Goal: Information Seeking & Learning: Learn about a topic

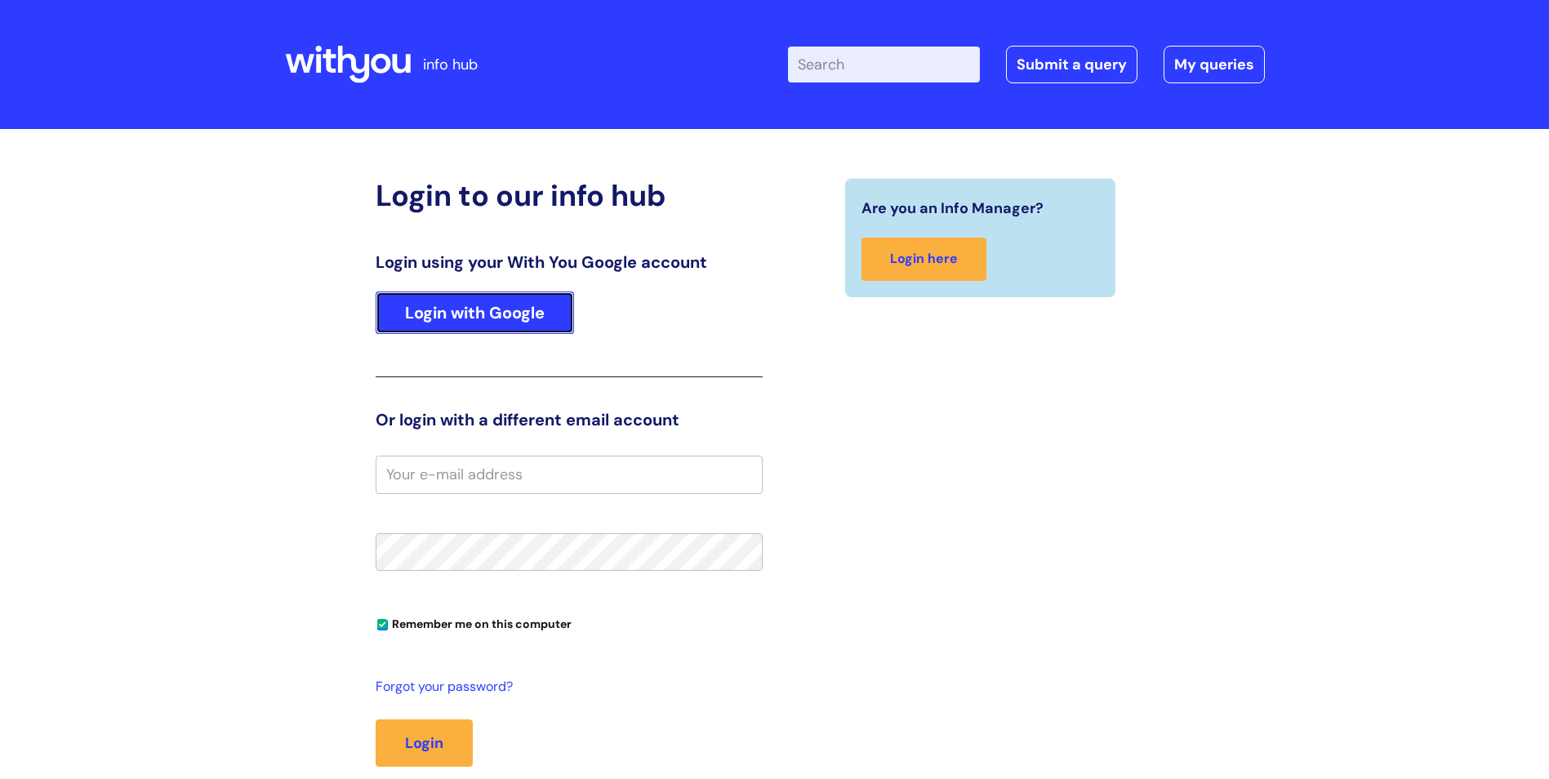
click at [449, 313] on link "Login with Google" at bounding box center [475, 312] width 198 height 42
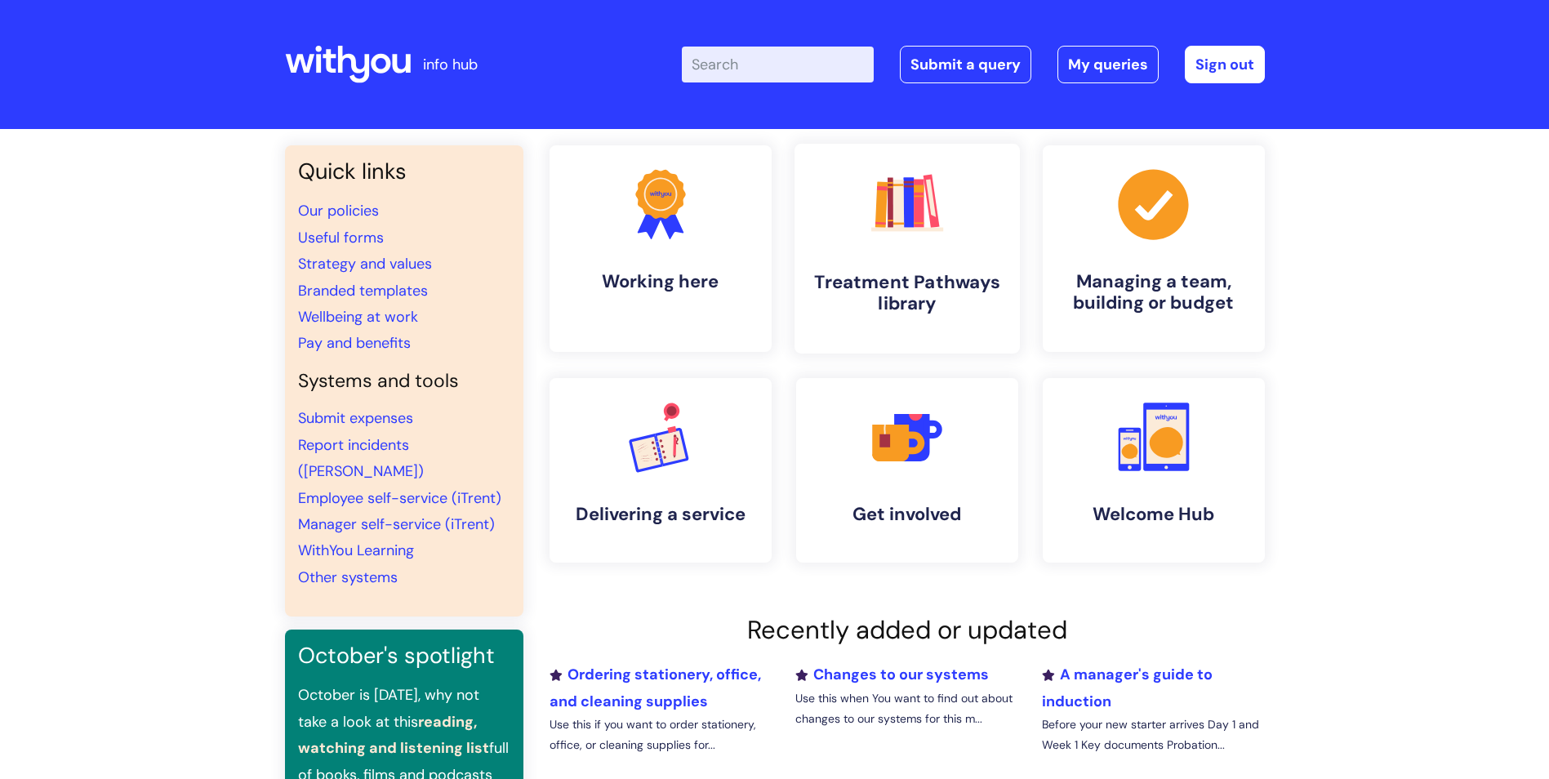
click at [864, 259] on link ".cls-1{fill:#f89b22;}.cls-1,.cls-2,.cls-3,.cls-4,.cls-5,.cls-6,.cls-7{stroke-wi…" at bounding box center [905, 249] width 225 height 210
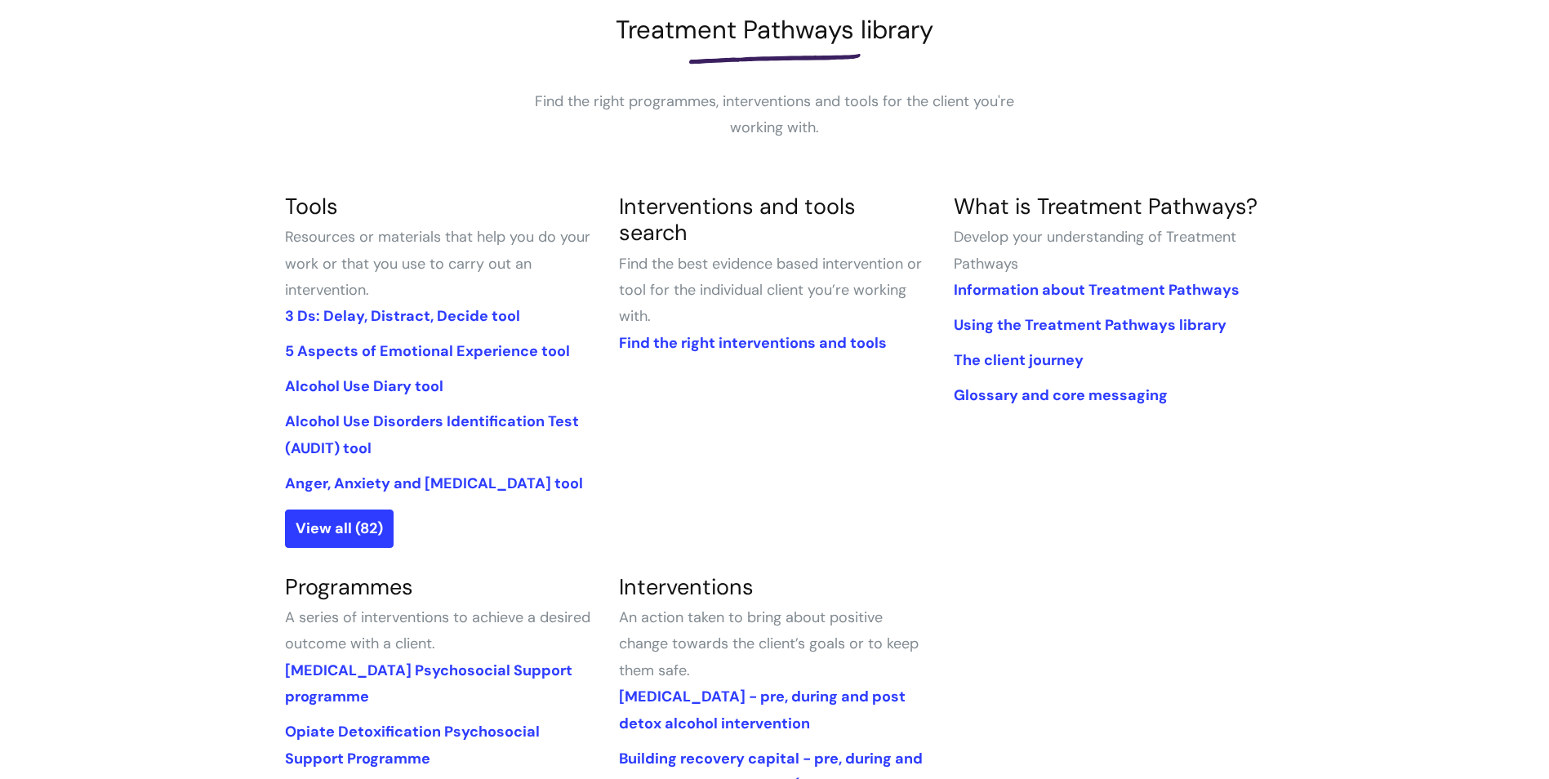
scroll to position [245, 0]
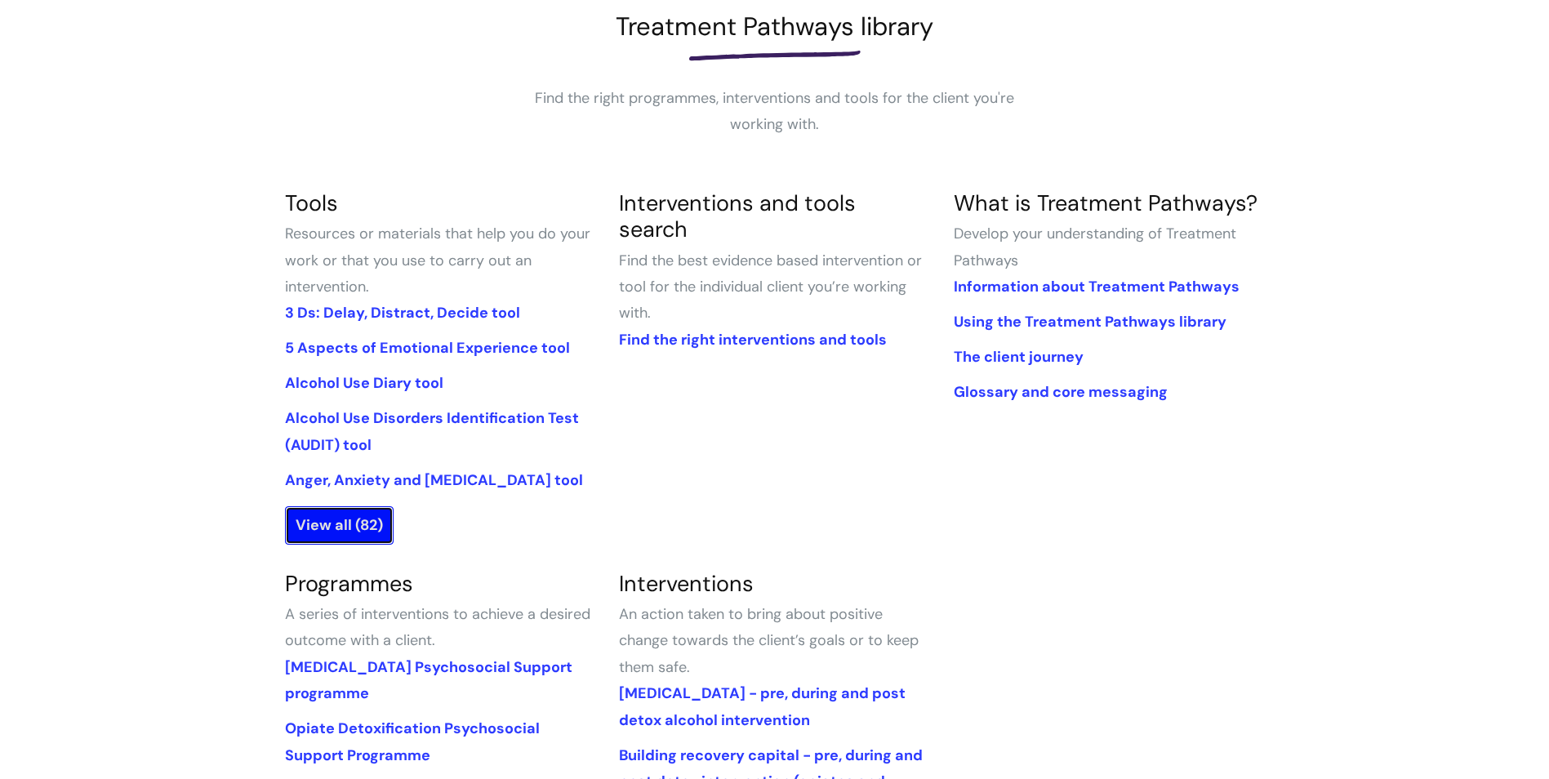
click at [376, 525] on link "View all (82)" at bounding box center [339, 525] width 109 height 38
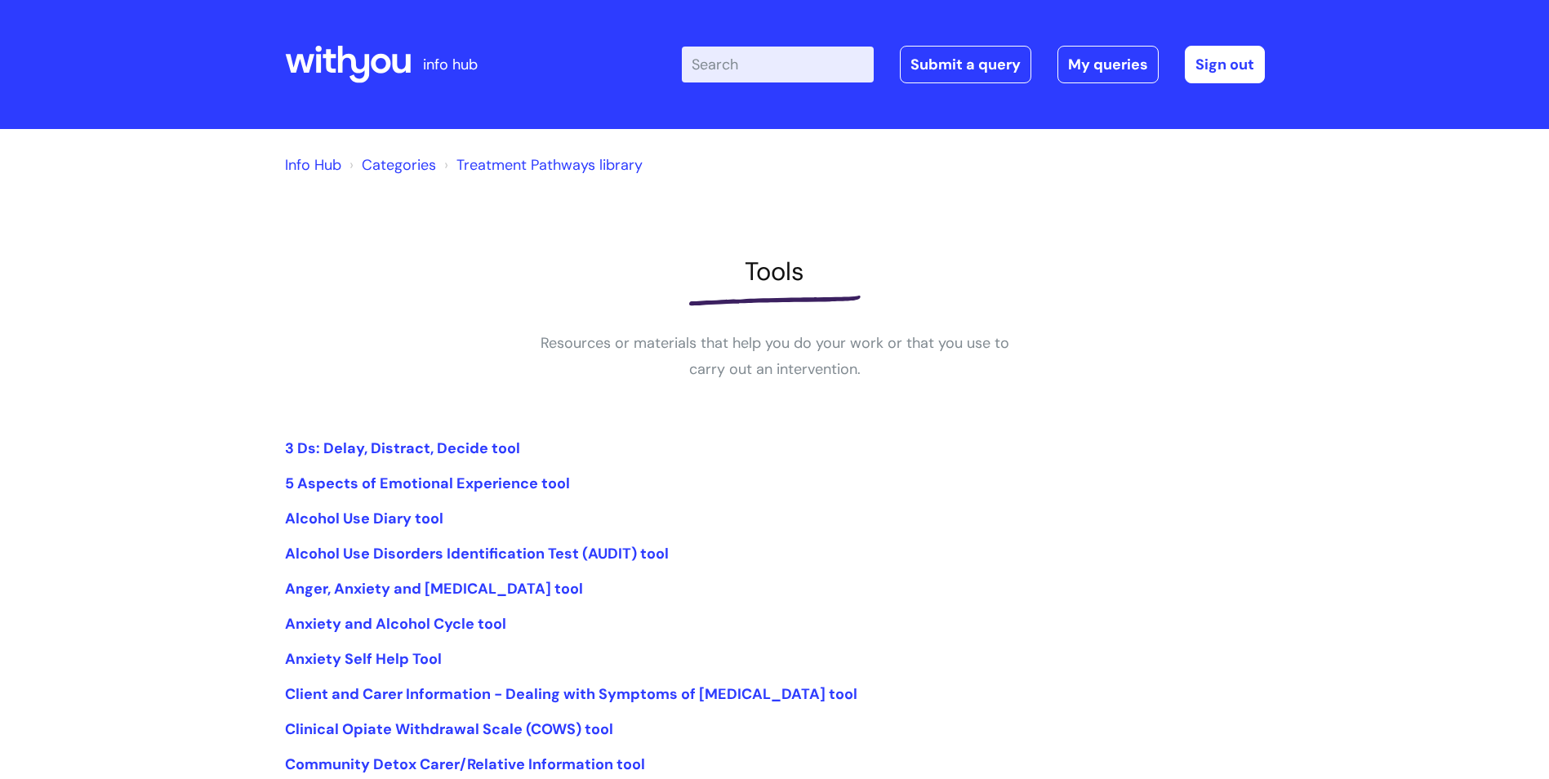
scroll to position [82, 0]
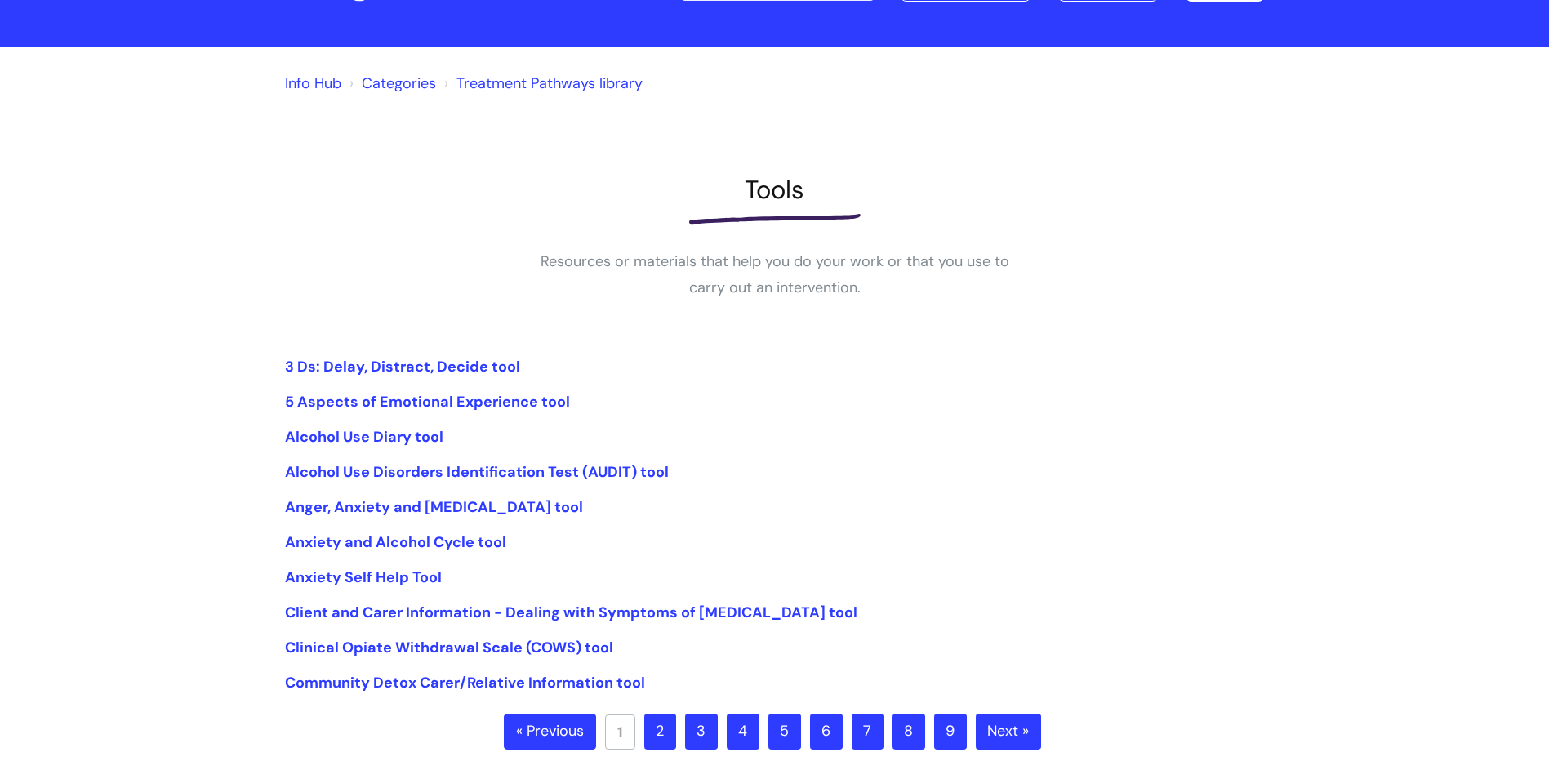
click at [656, 743] on link "2" at bounding box center [660, 731] width 32 height 36
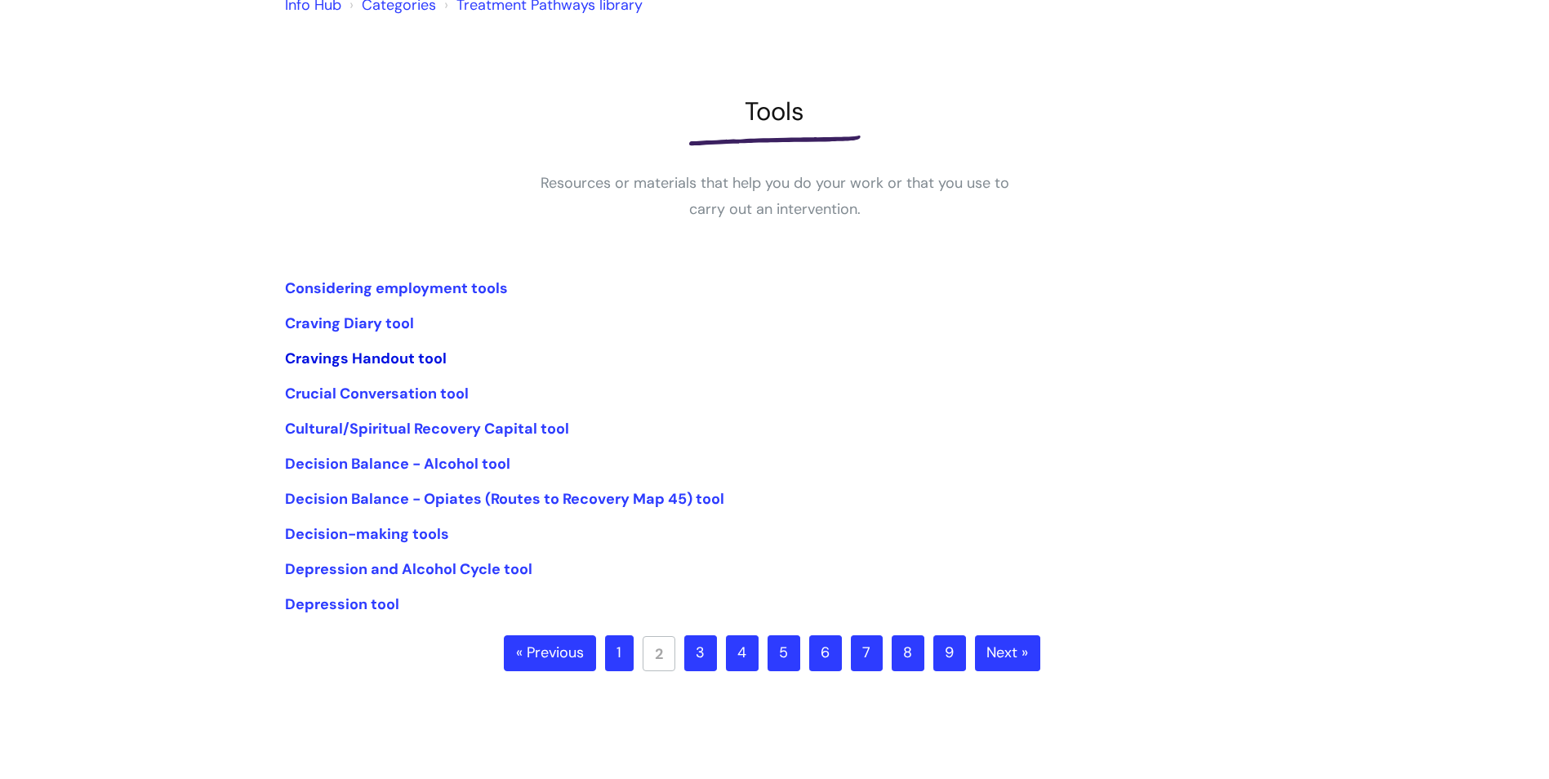
scroll to position [163, 0]
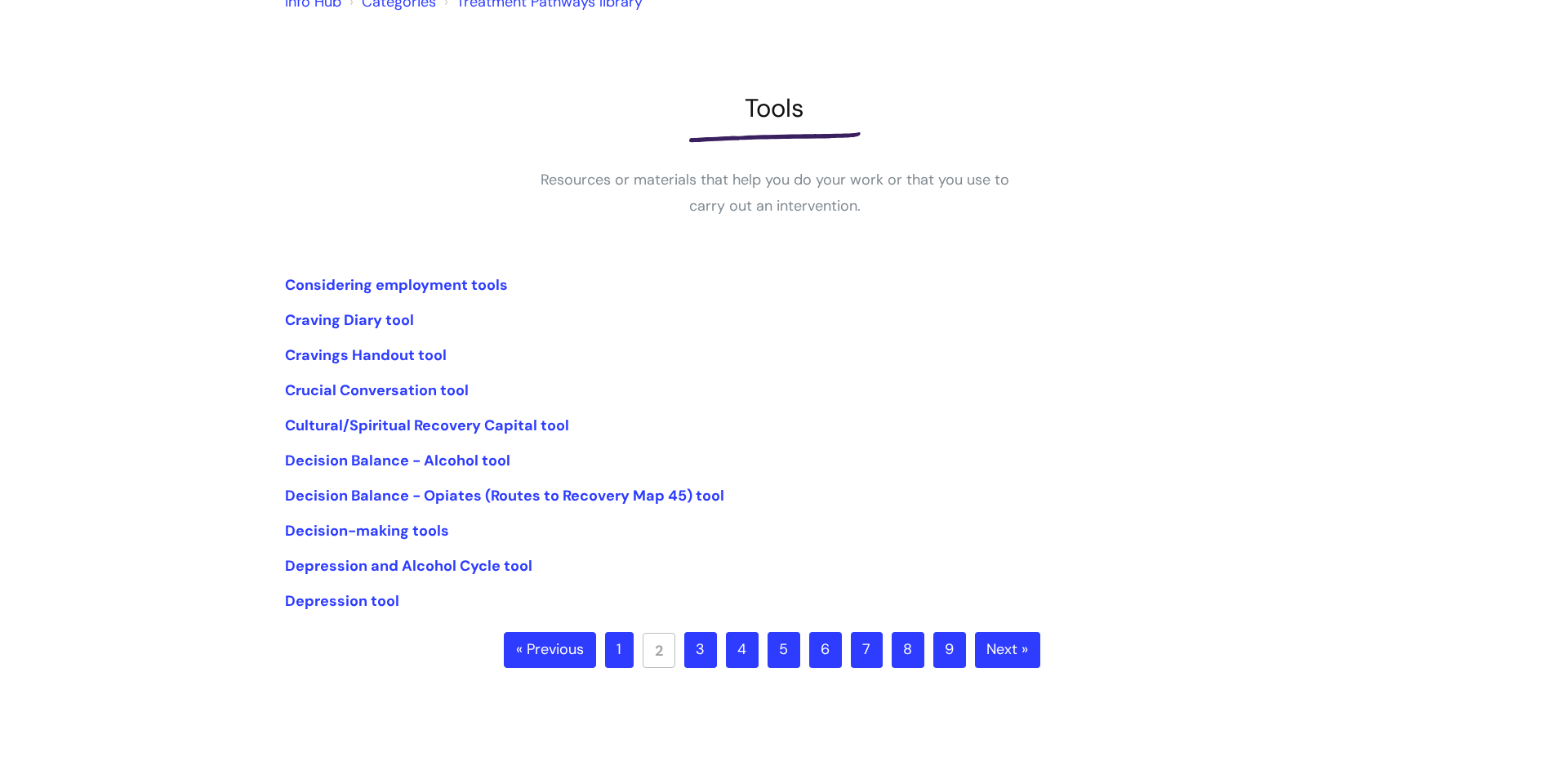
click at [692, 648] on link "3" at bounding box center [700, 650] width 33 height 36
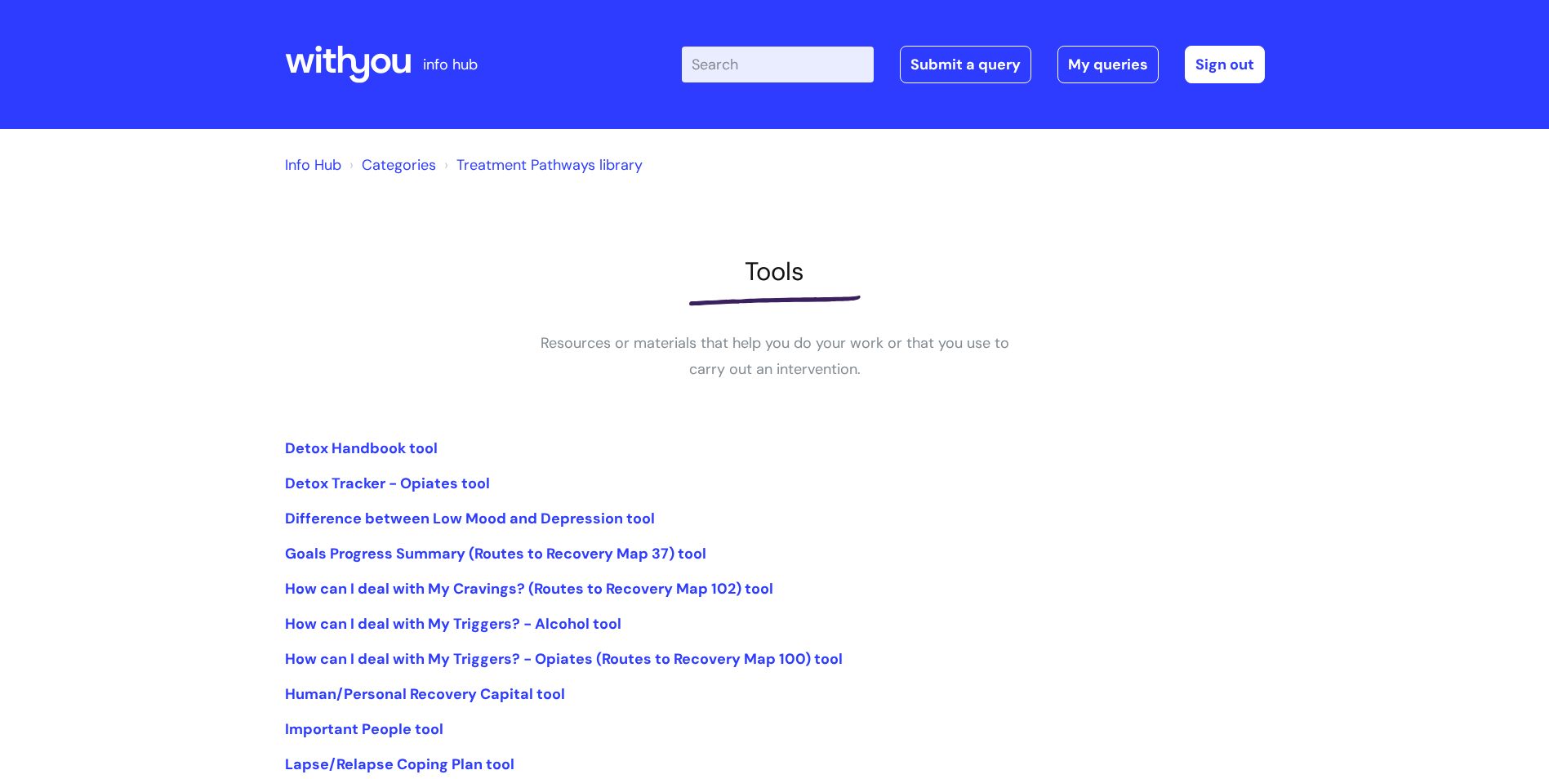
click at [739, 52] on input "Enter your search term here..." at bounding box center [778, 65] width 192 height 36
type input "goals"
click button "Search" at bounding box center [0, 0] width 0 height 0
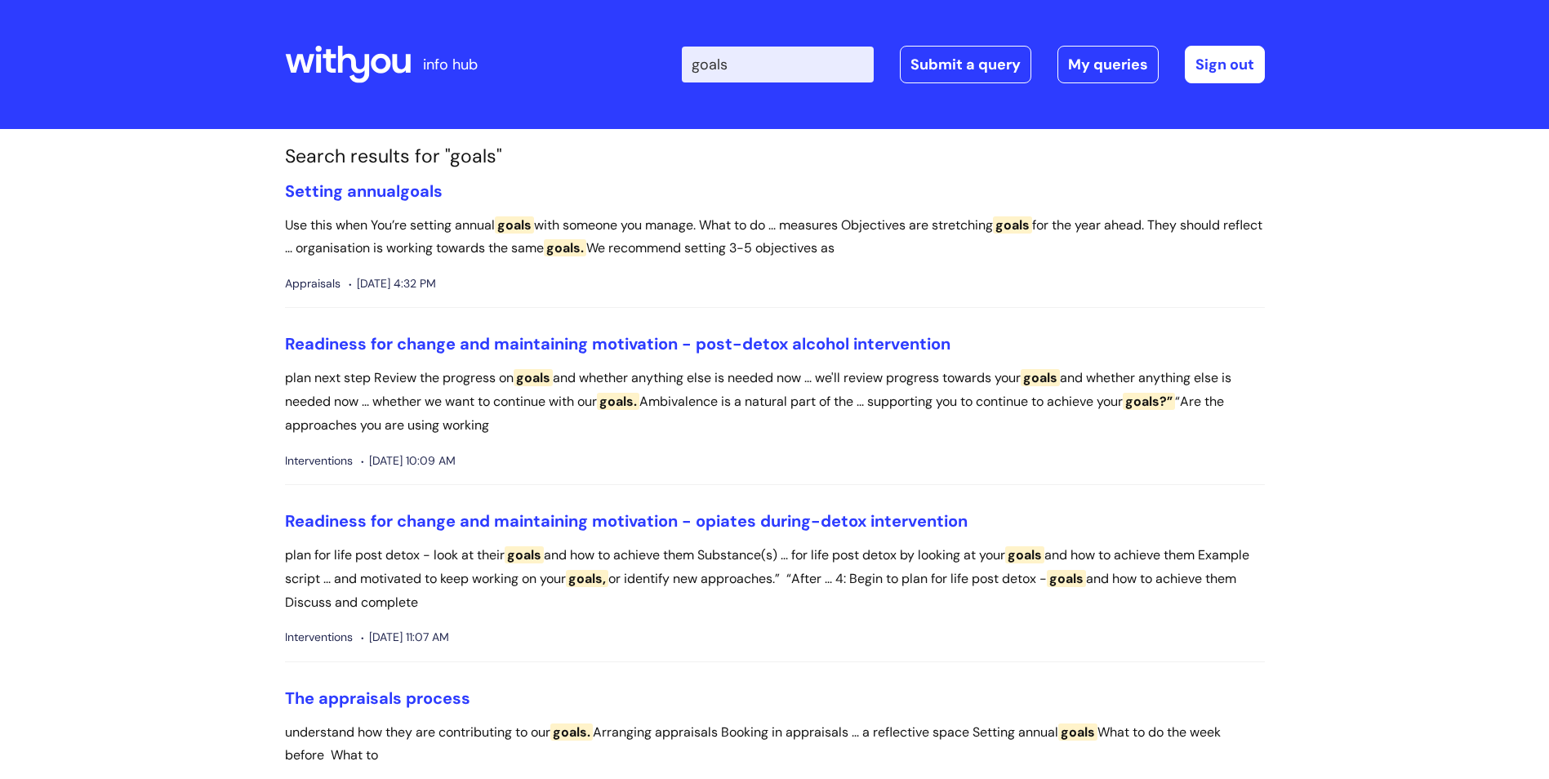
drag, startPoint x: 290, startPoint y: 223, endPoint x: 1196, endPoint y: 244, distance: 906.4
click at [1196, 244] on p "Use this when You’re setting annual goals with someone you manage. What to do .…" at bounding box center [775, 237] width 980 height 47
drag, startPoint x: 291, startPoint y: 373, endPoint x: 551, endPoint y: 383, distance: 260.6
click at [551, 383] on p "plan next step Review the progress on goals and whether anything else is needed…" at bounding box center [775, 402] width 980 height 70
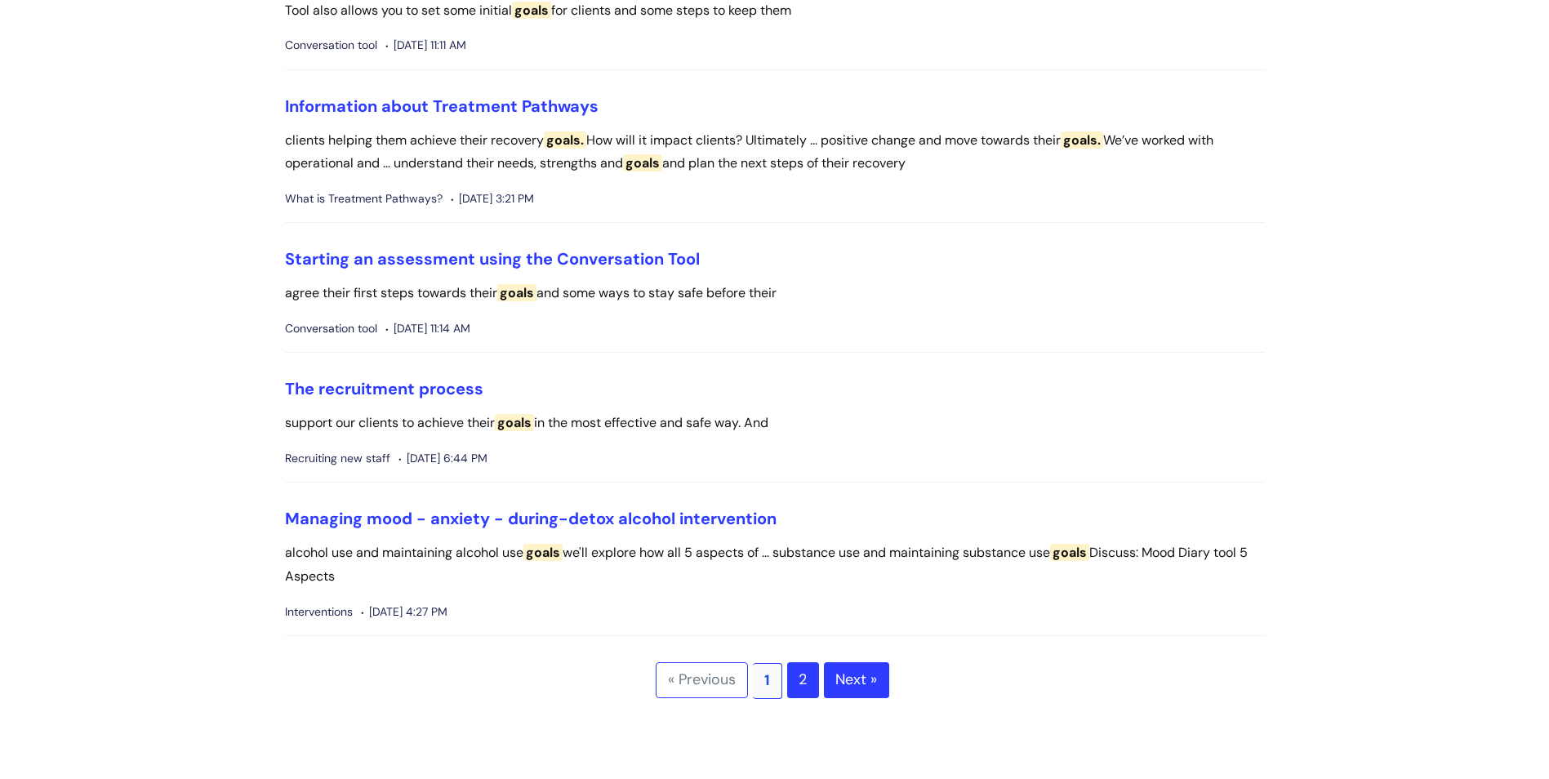
scroll to position [4209, 0]
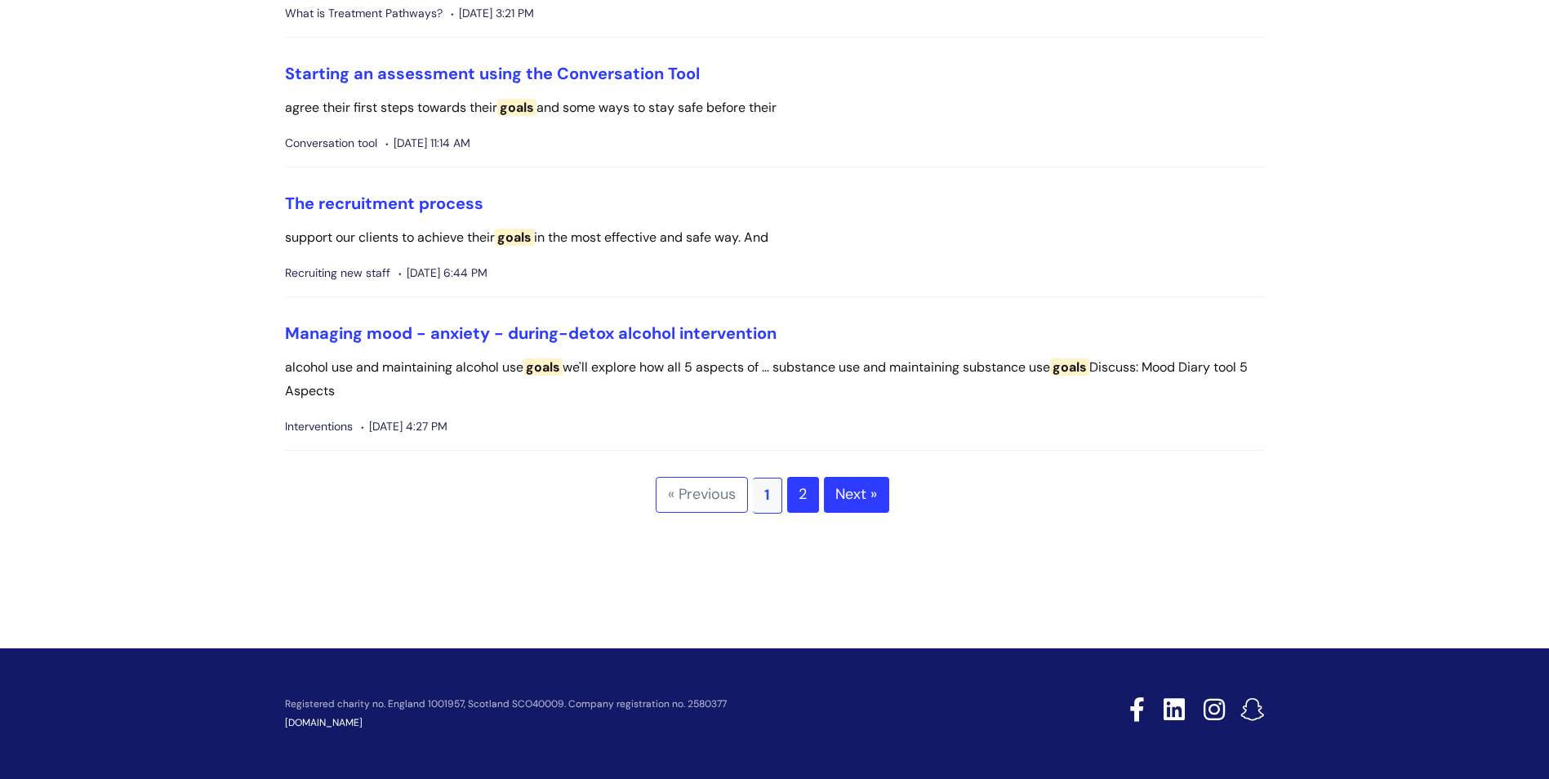
click at [803, 499] on link "2" at bounding box center [803, 495] width 32 height 36
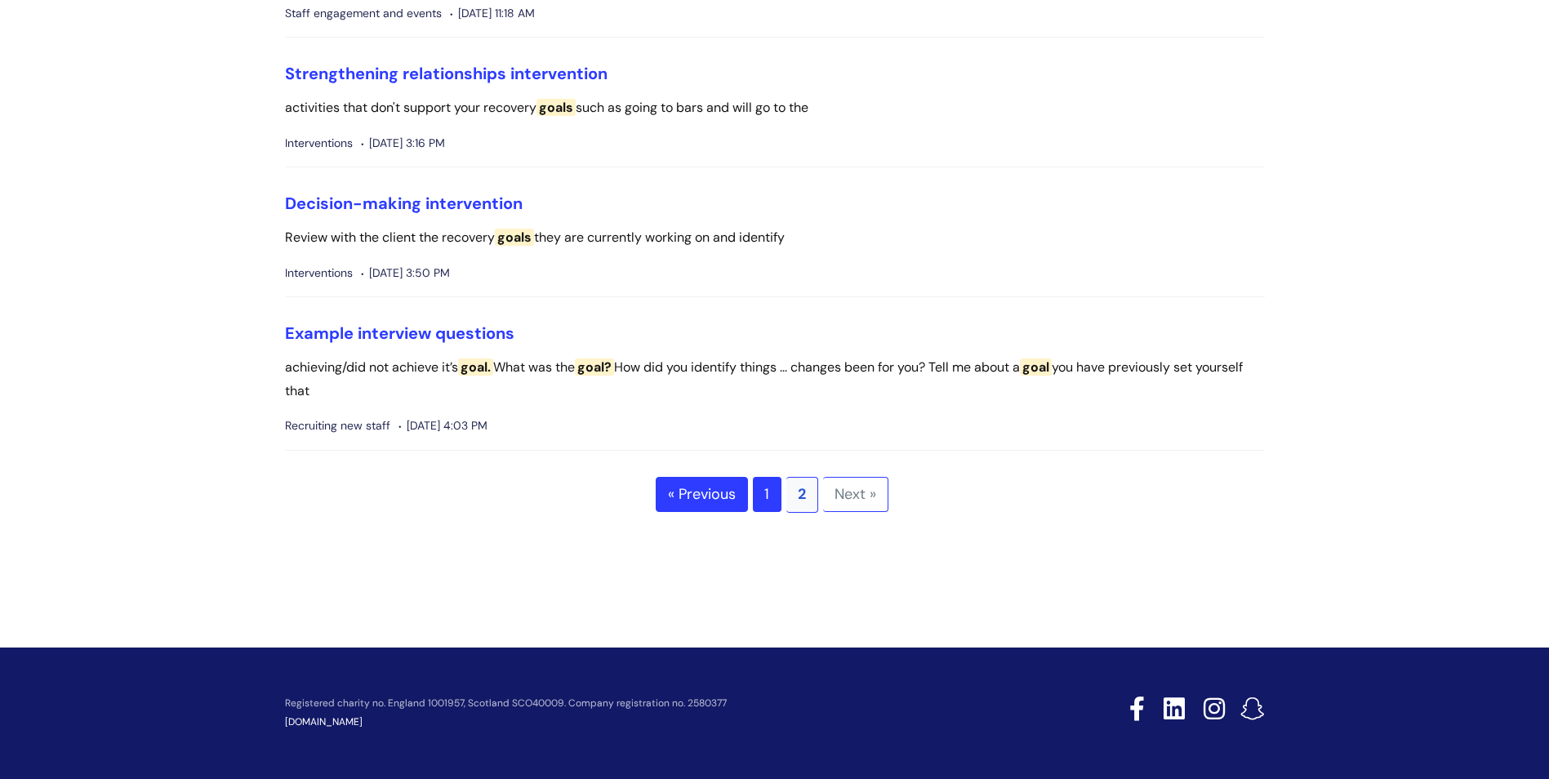
scroll to position [3431, 0]
click at [769, 492] on link "1" at bounding box center [767, 495] width 29 height 36
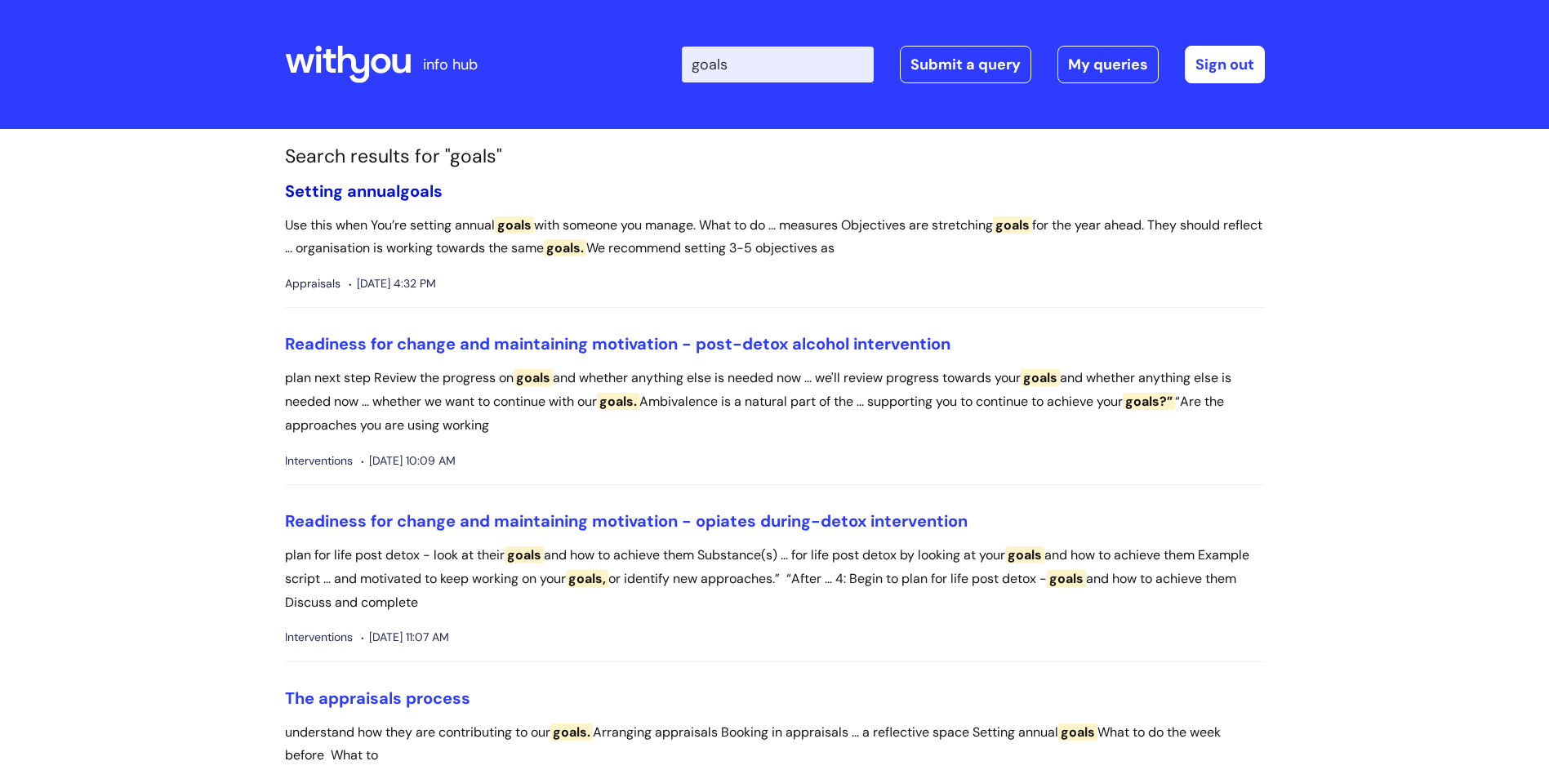
click at [351, 198] on link "Setting annual goals" at bounding box center [364, 190] width 158 height 21
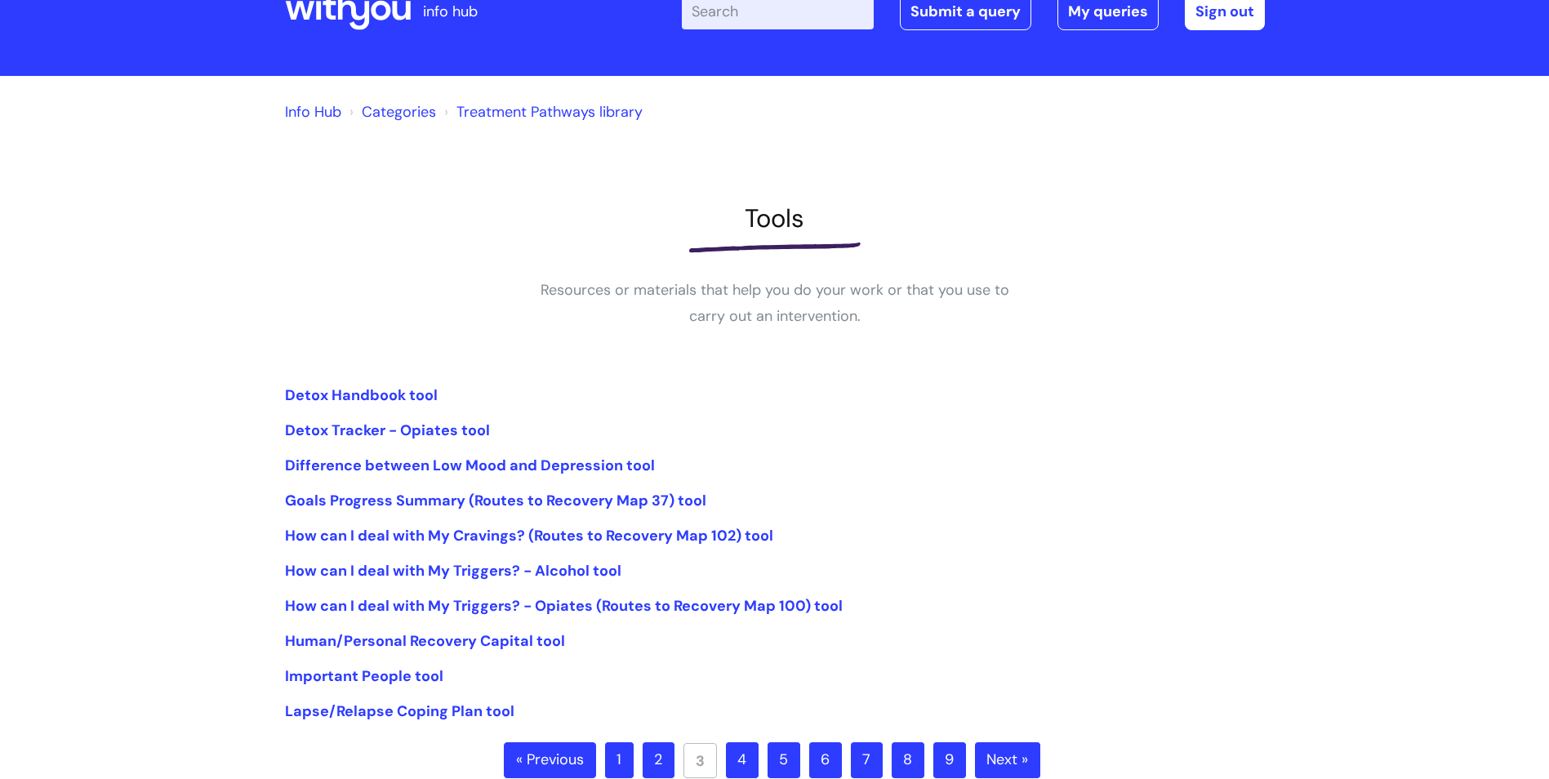
scroll to position [82, 0]
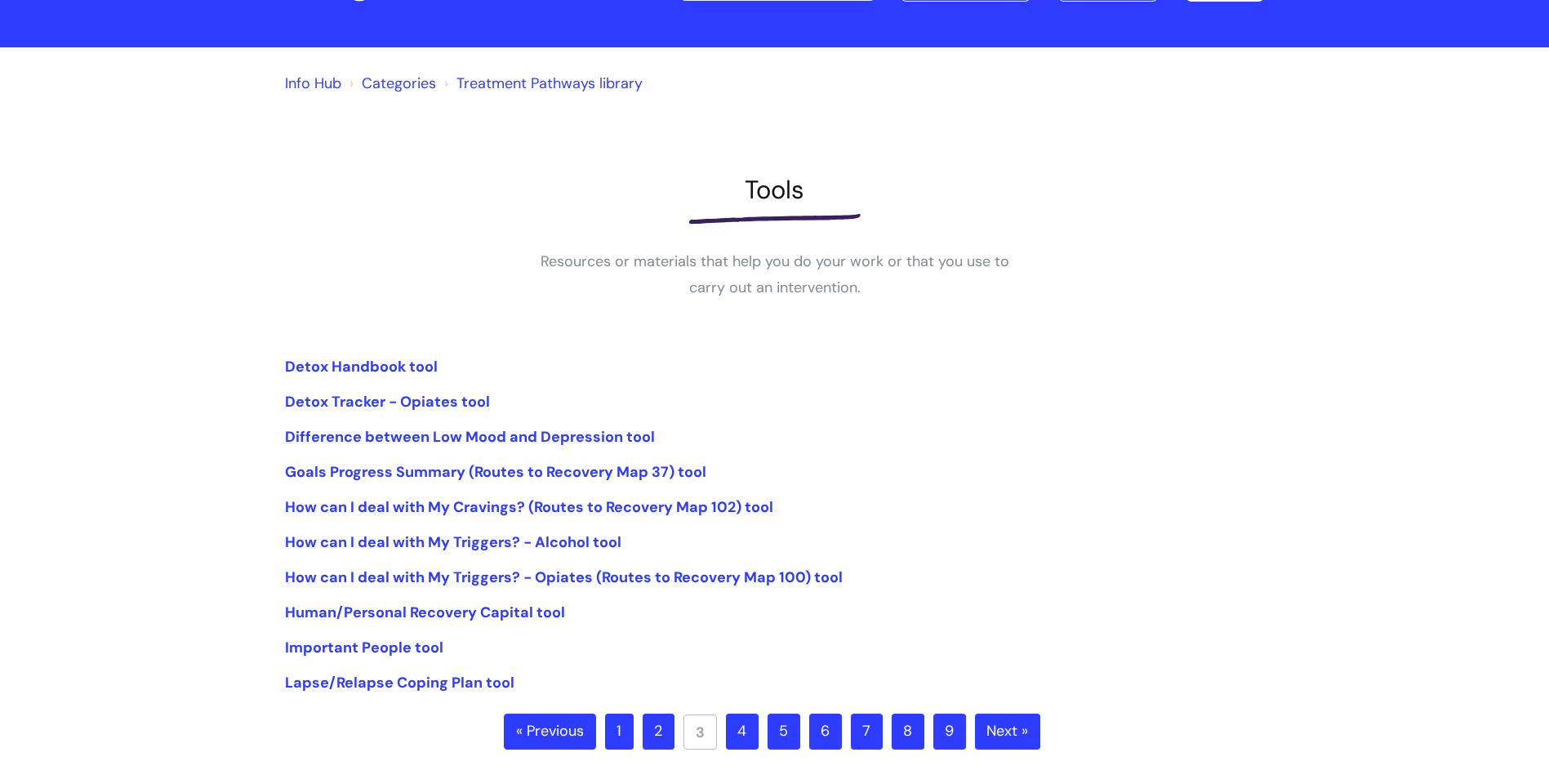
click at [736, 727] on link "4" at bounding box center [742, 731] width 33 height 36
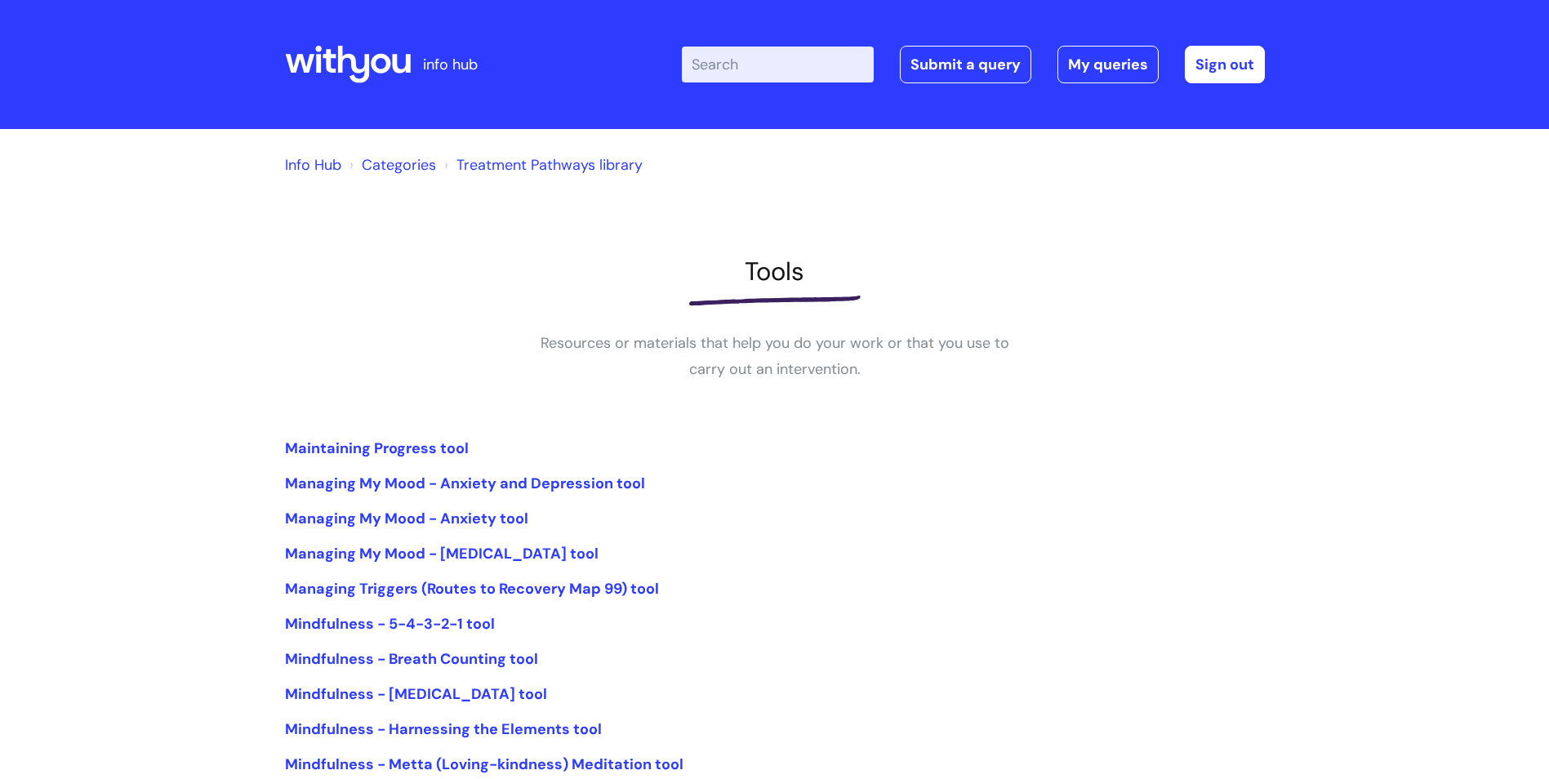
scroll to position [82, 0]
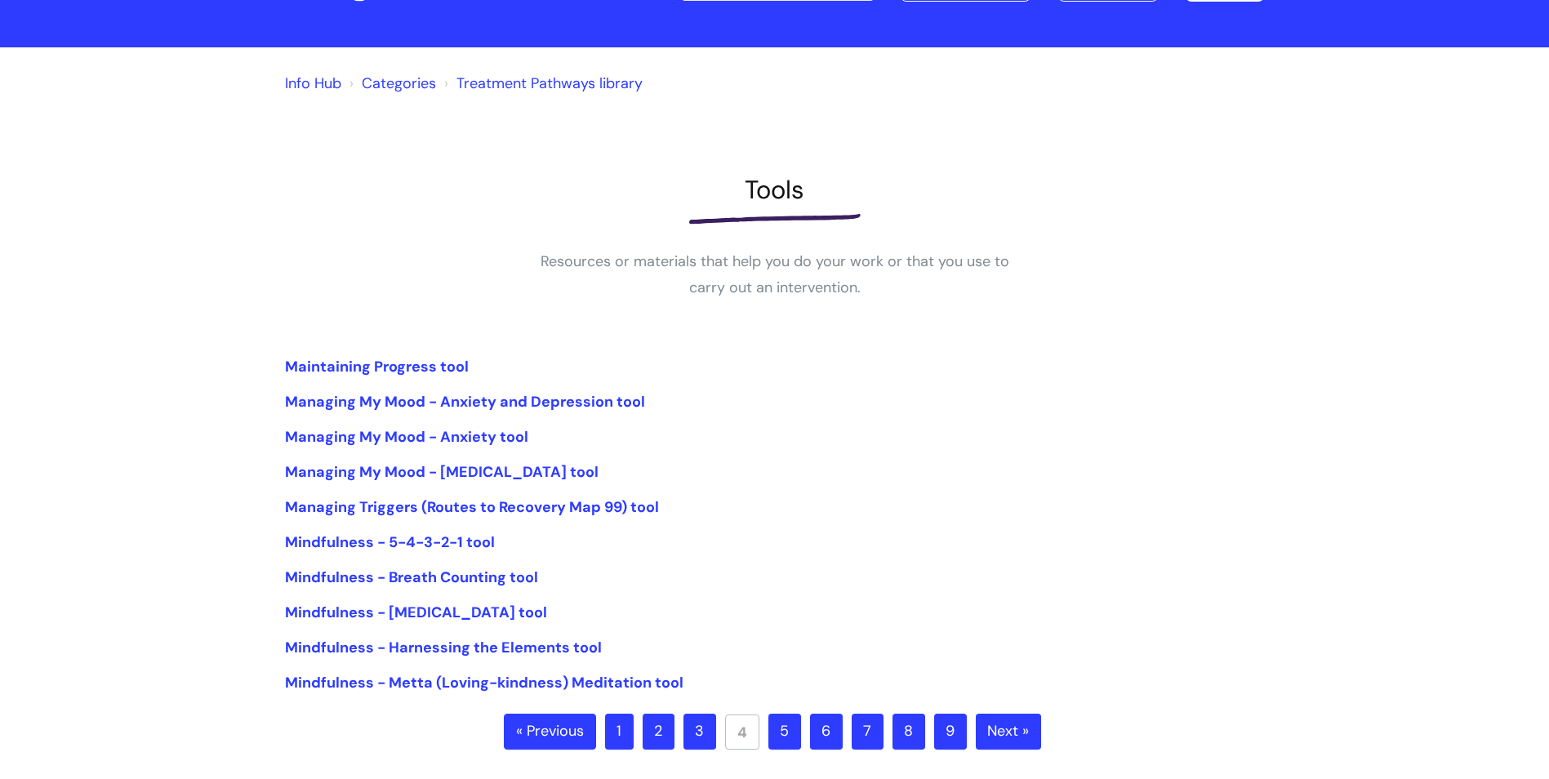
click at [774, 736] on link "5" at bounding box center [784, 731] width 33 height 36
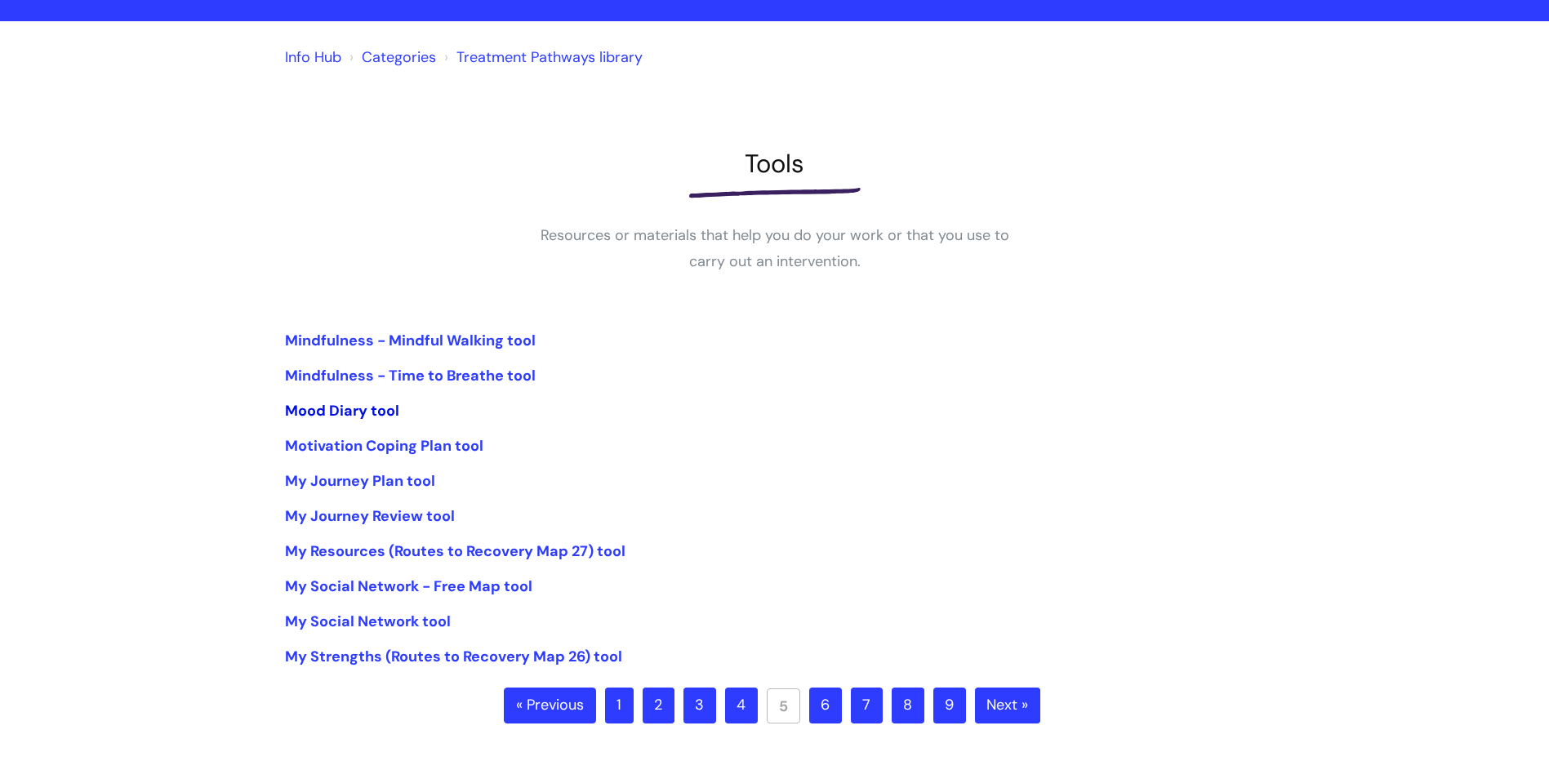
scroll to position [163, 0]
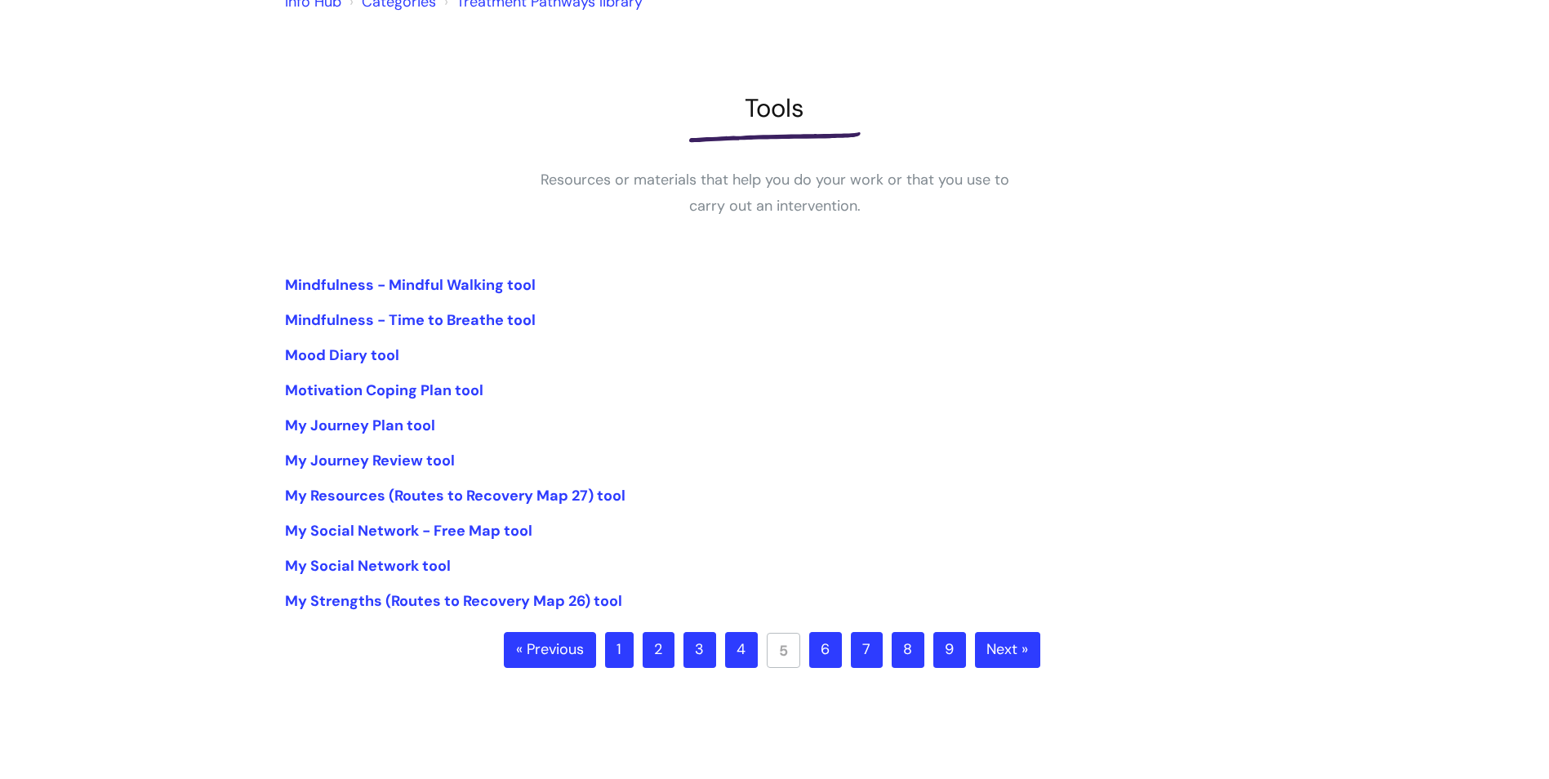
click at [824, 648] on link "6" at bounding box center [825, 650] width 33 height 36
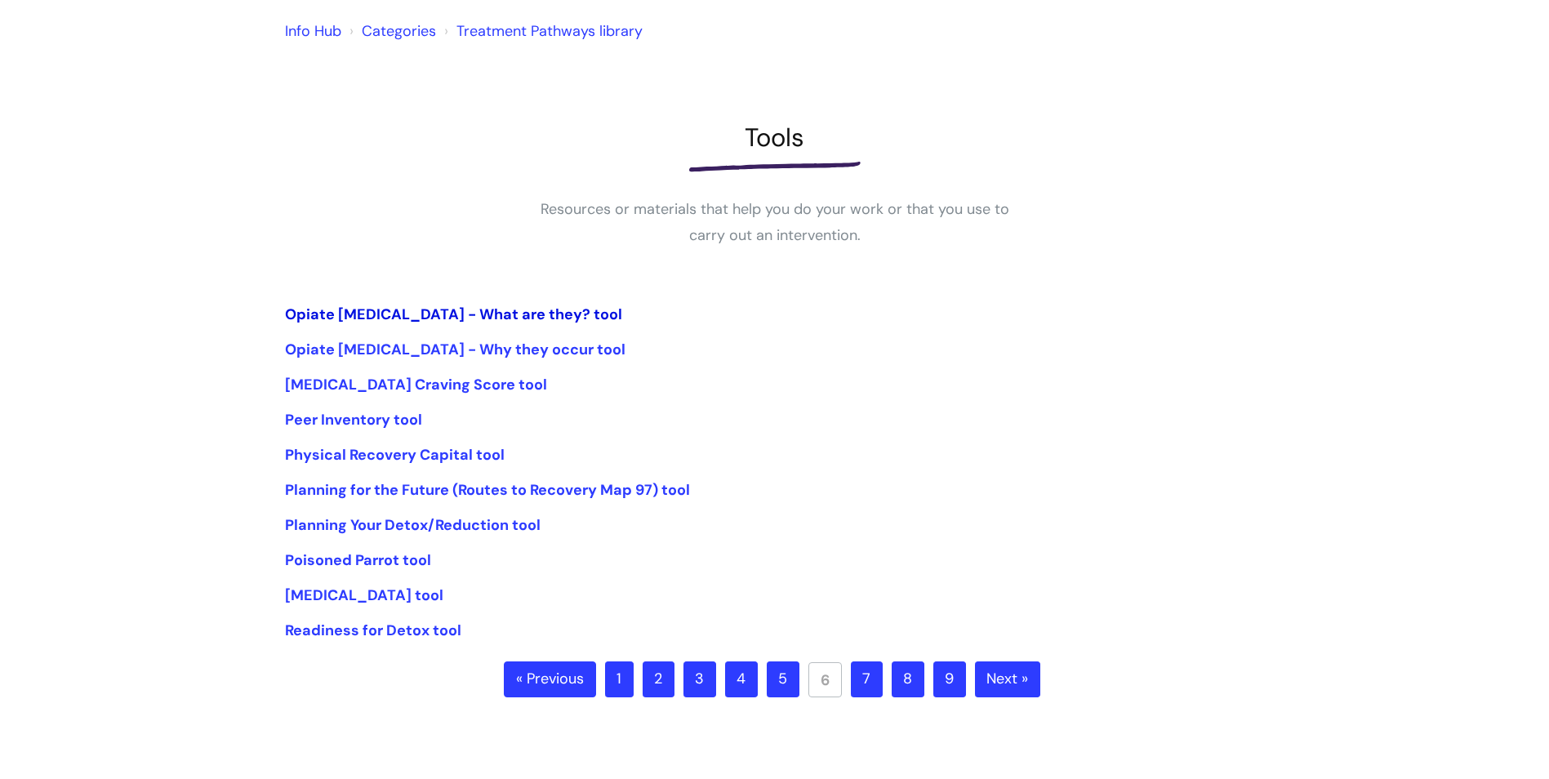
scroll to position [163, 0]
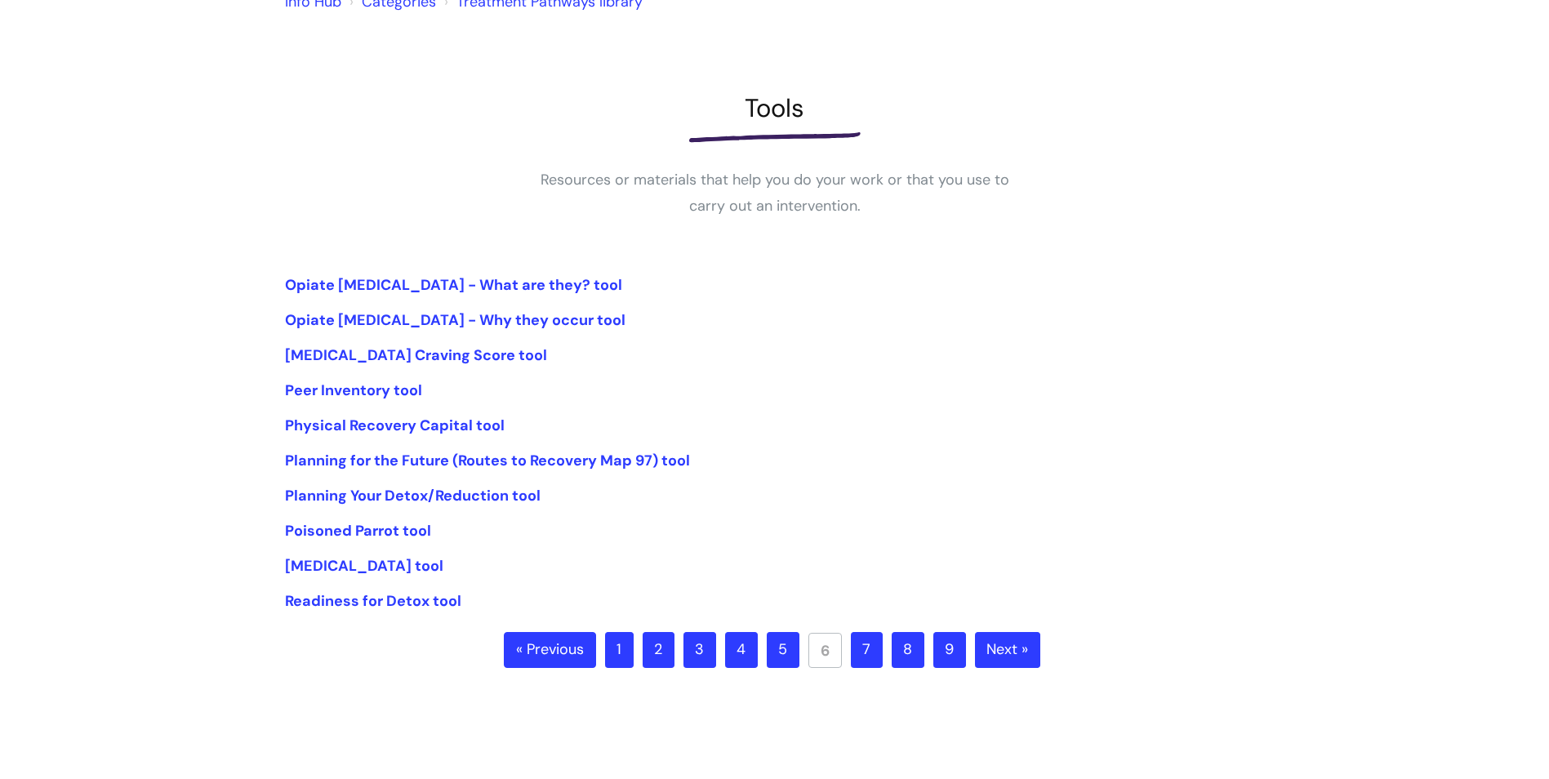
click at [856, 647] on link "7" at bounding box center [867, 650] width 32 height 36
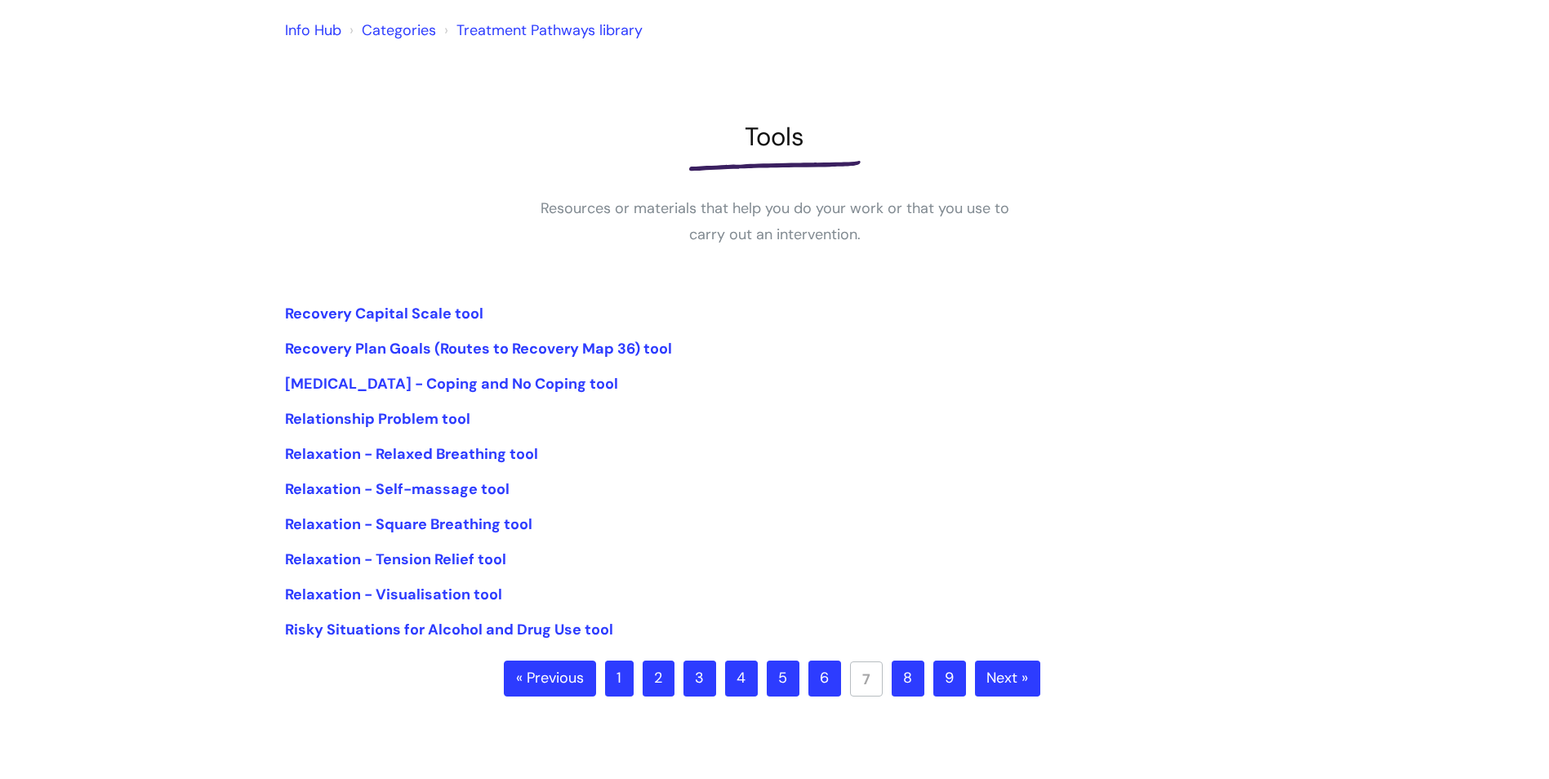
scroll to position [163, 0]
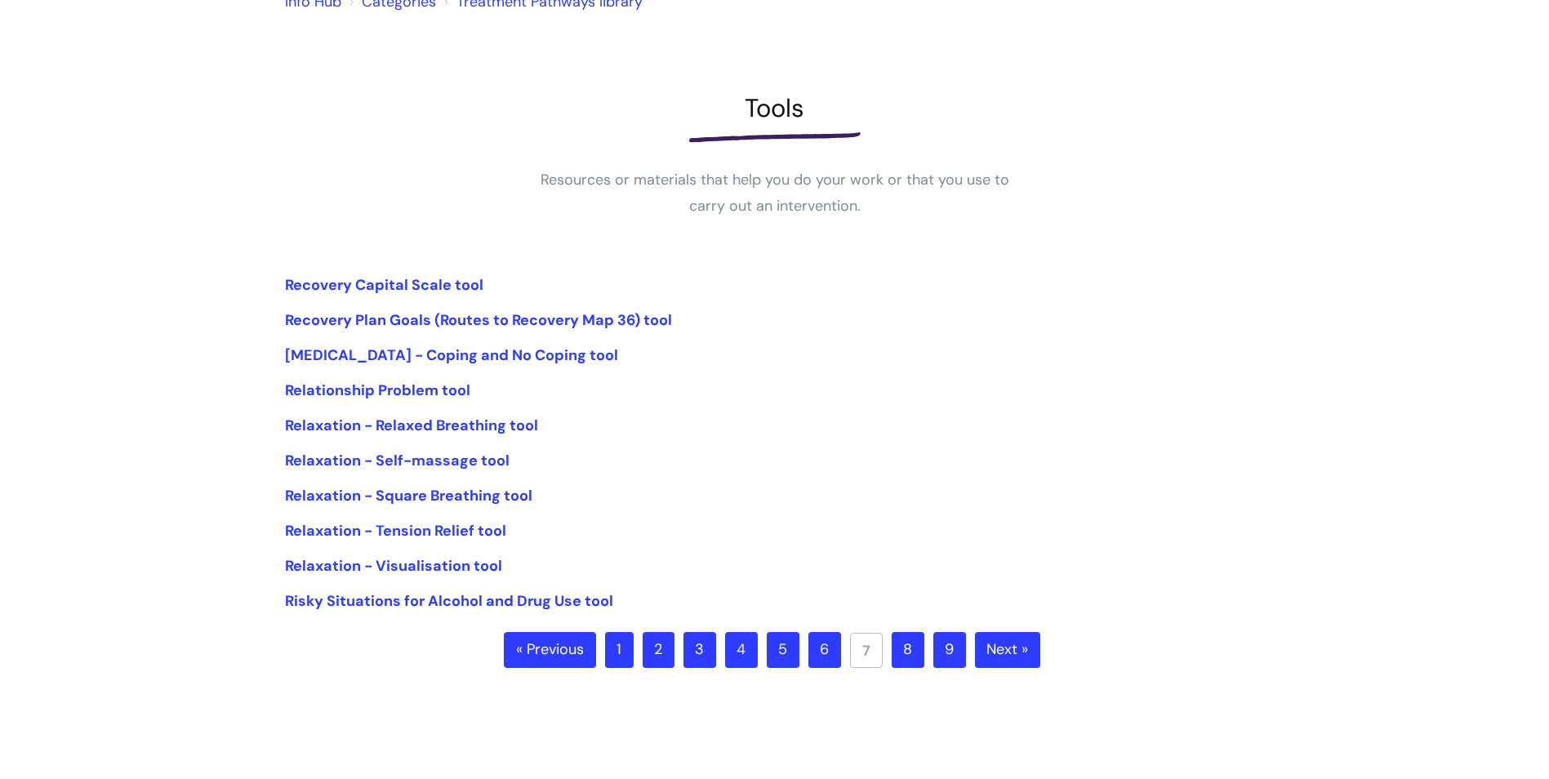
click at [910, 650] on link "8" at bounding box center [907, 650] width 33 height 36
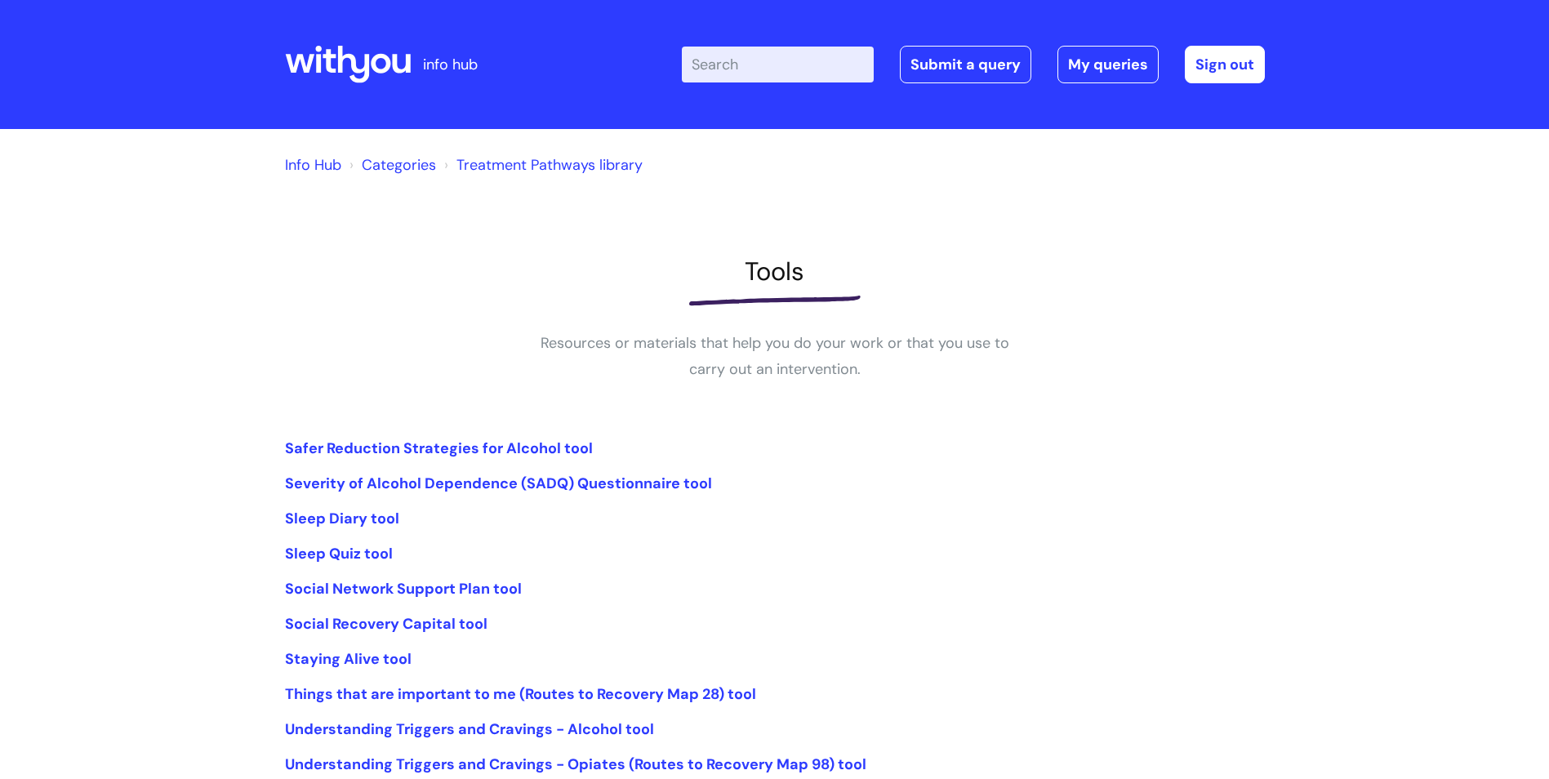
scroll to position [82, 0]
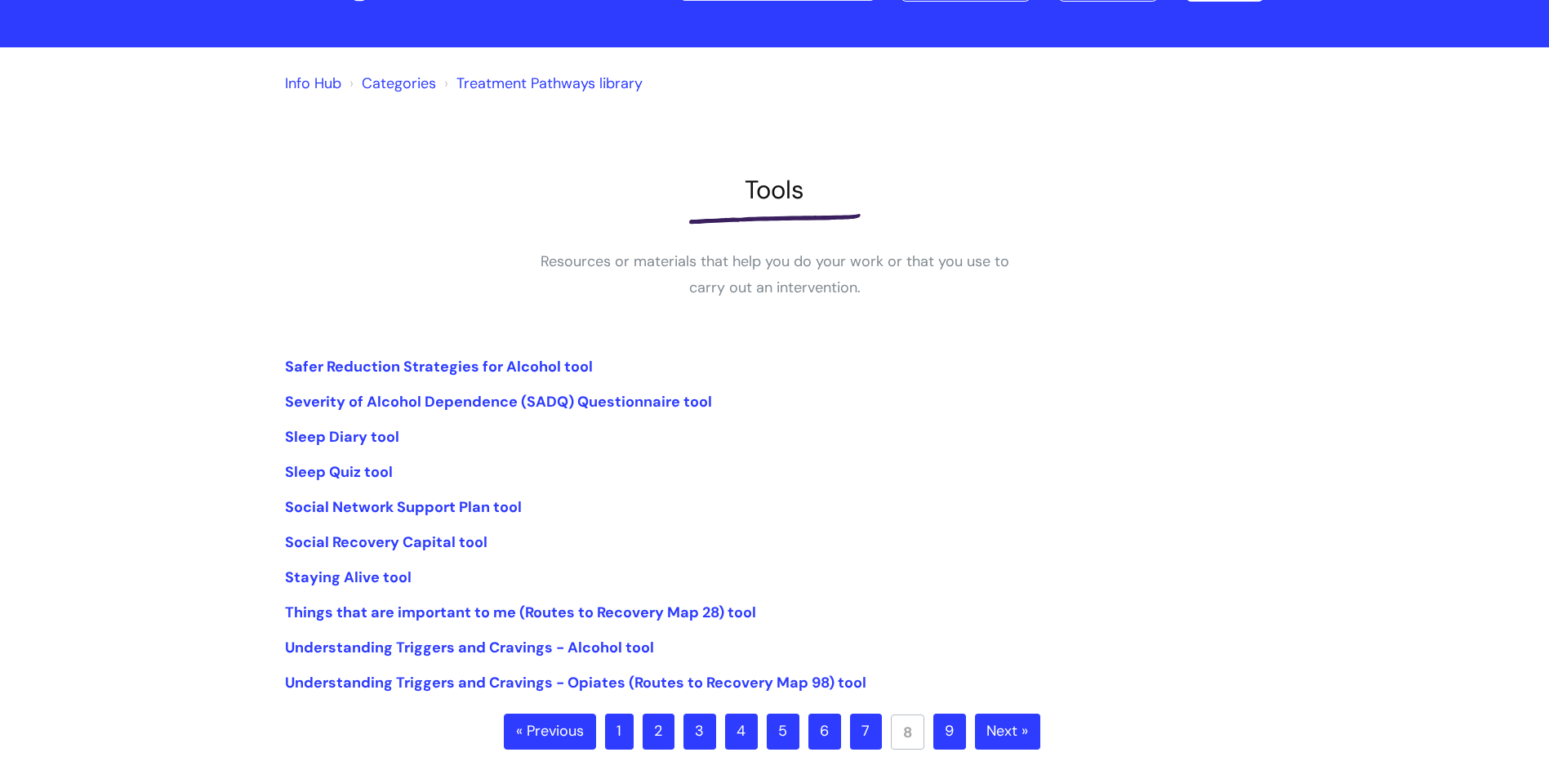
click at [963, 727] on link "9" at bounding box center [949, 731] width 33 height 36
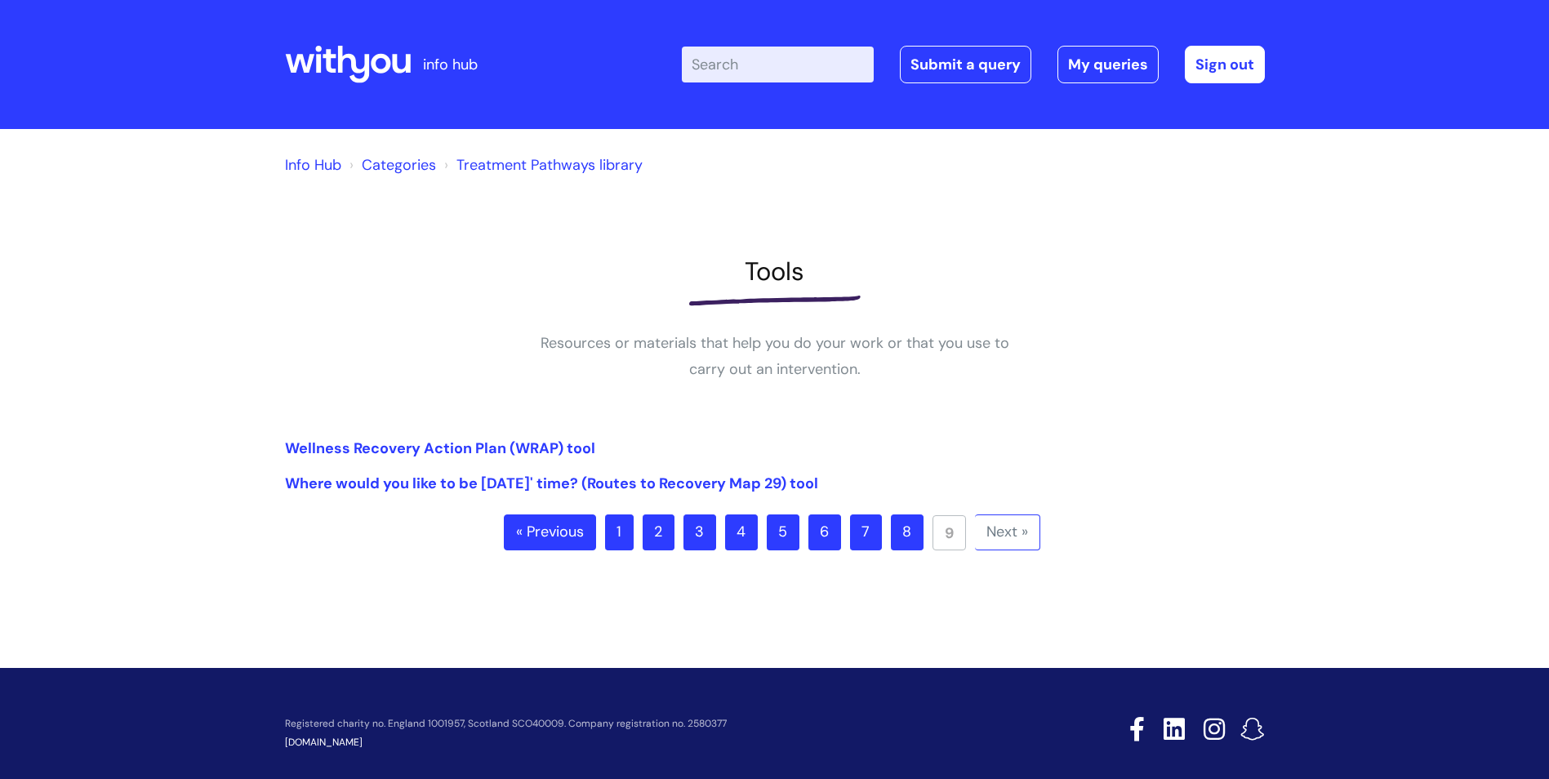
click at [623, 524] on link "1" at bounding box center [619, 532] width 29 height 36
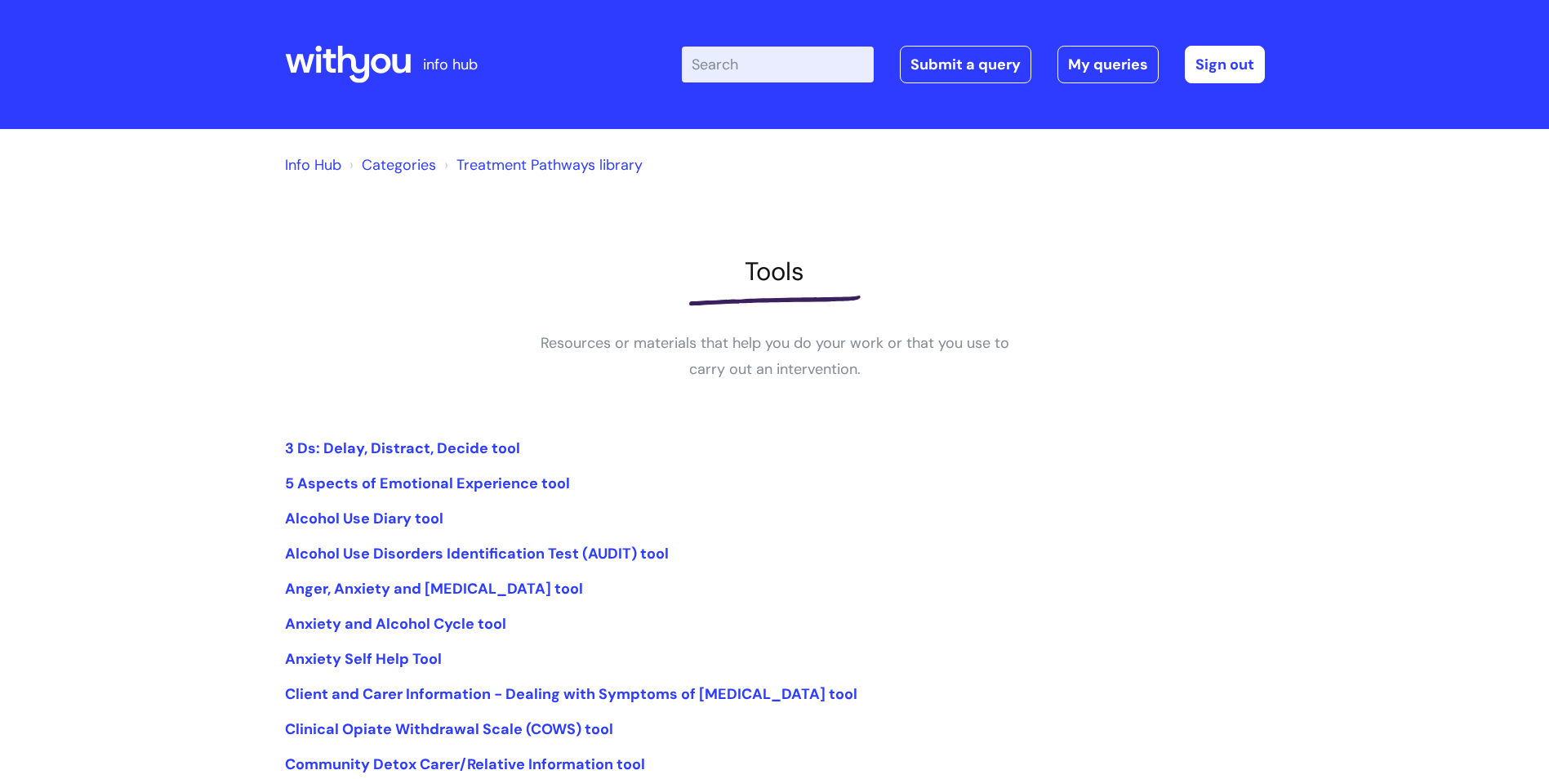
click at [328, 59] on icon at bounding box center [328, 61] width 13 height 24
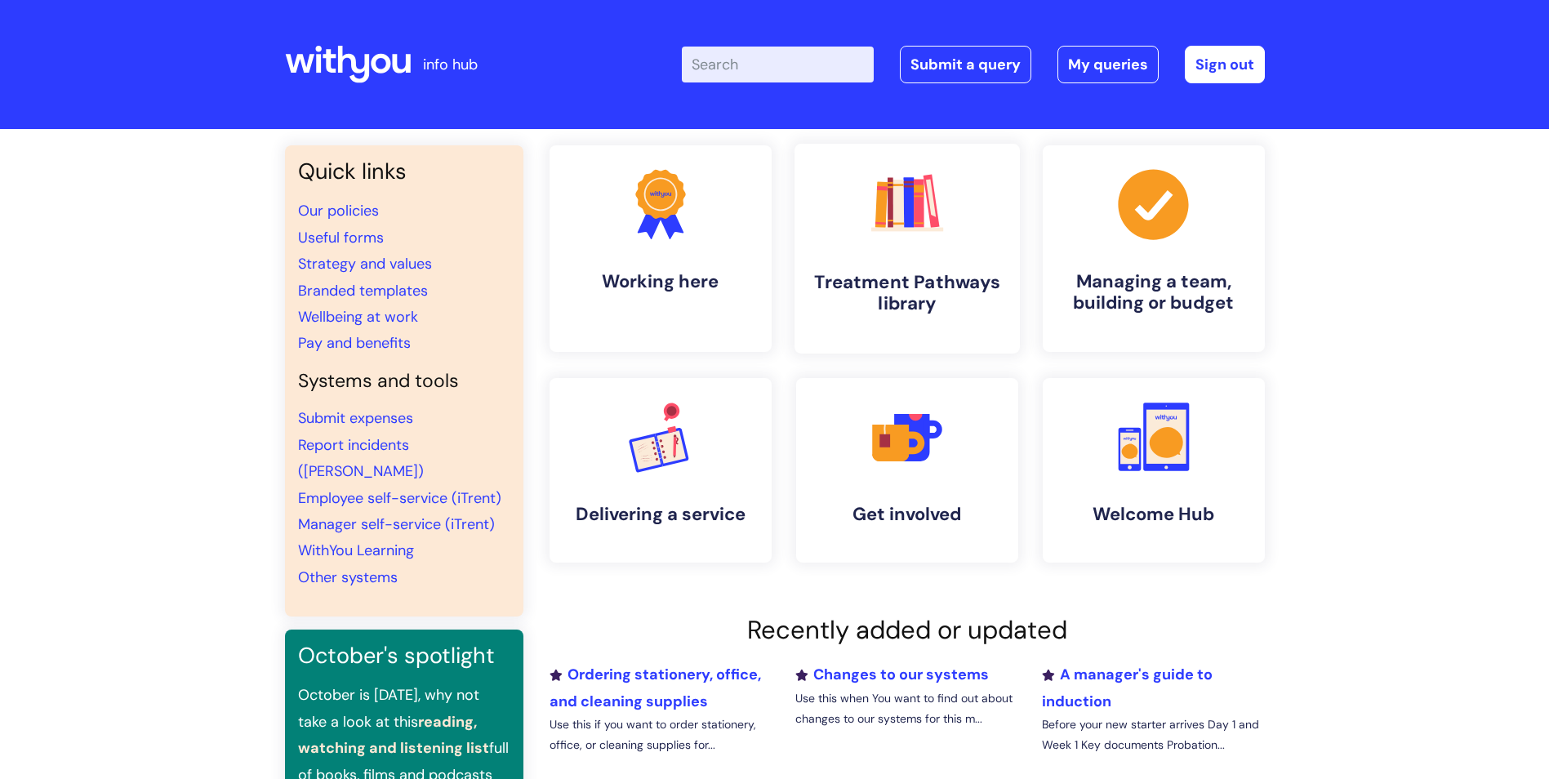
click at [915, 246] on link ".cls-1{fill:#f89b22;}.cls-1,.cls-2,.cls-3,.cls-4,.cls-5,.cls-6,.cls-7{stroke-wi…" at bounding box center [905, 249] width 225 height 210
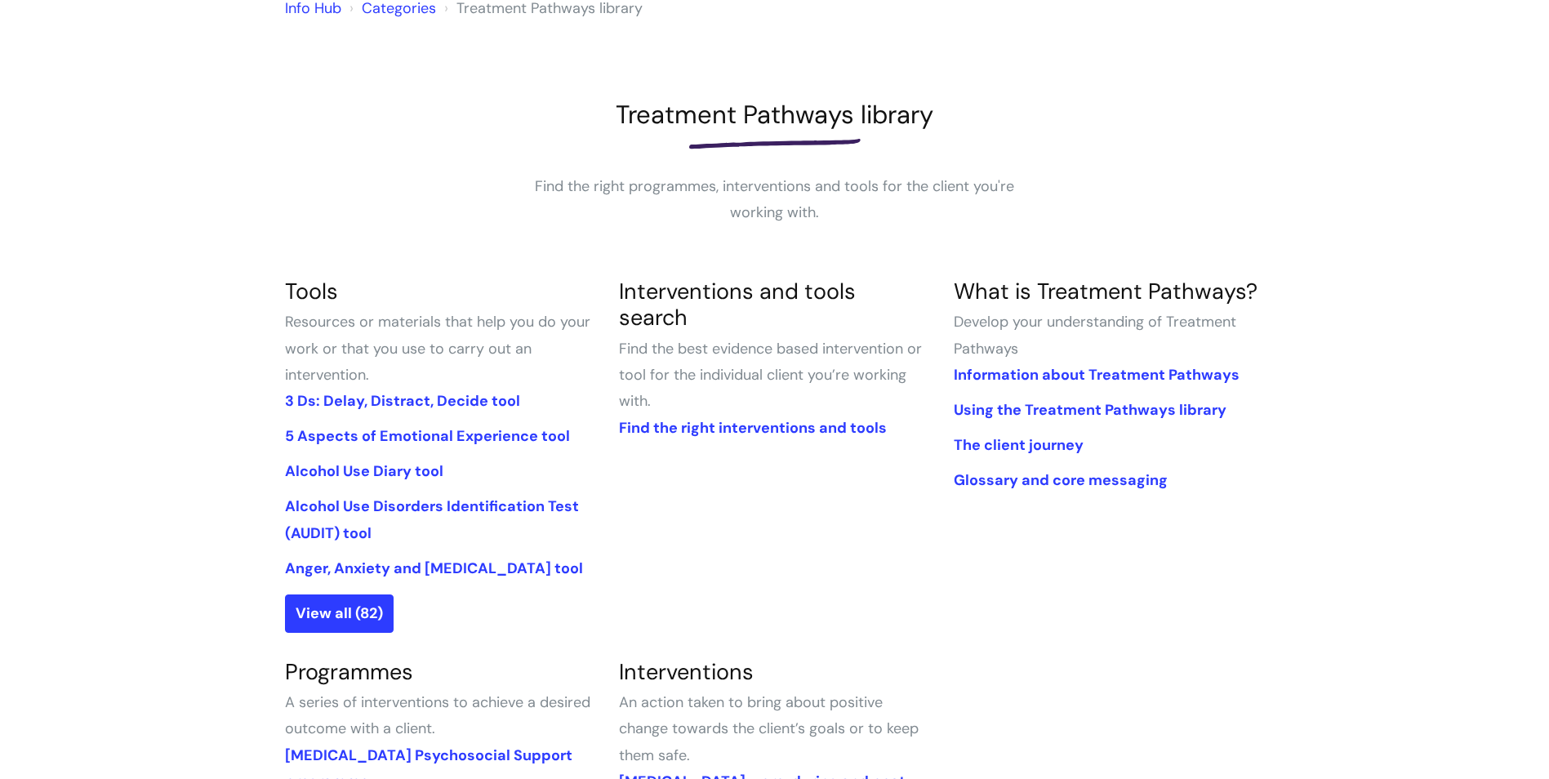
scroll to position [163, 0]
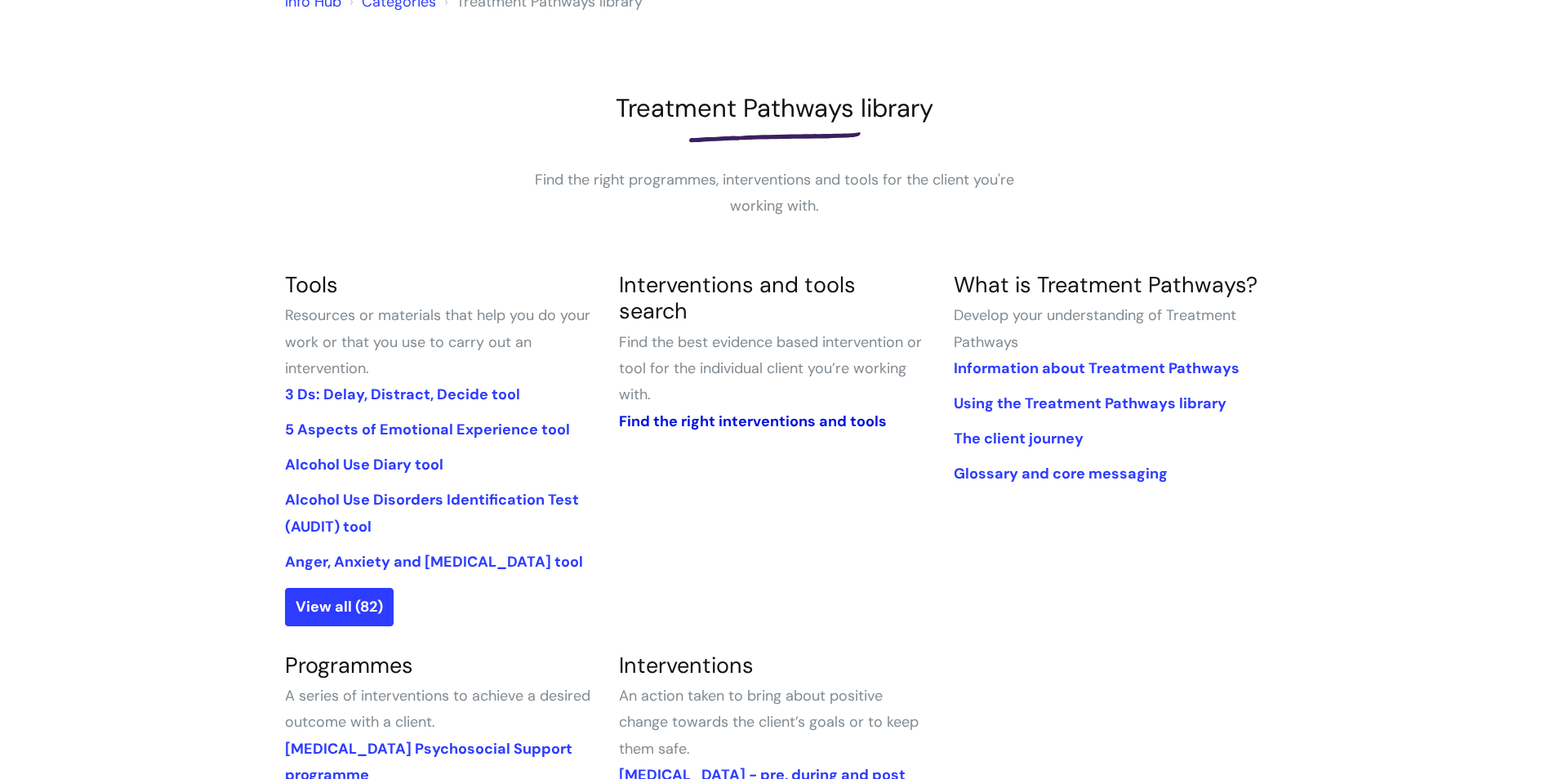
click at [692, 411] on link "Find the right interventions and tools" at bounding box center [753, 421] width 268 height 20
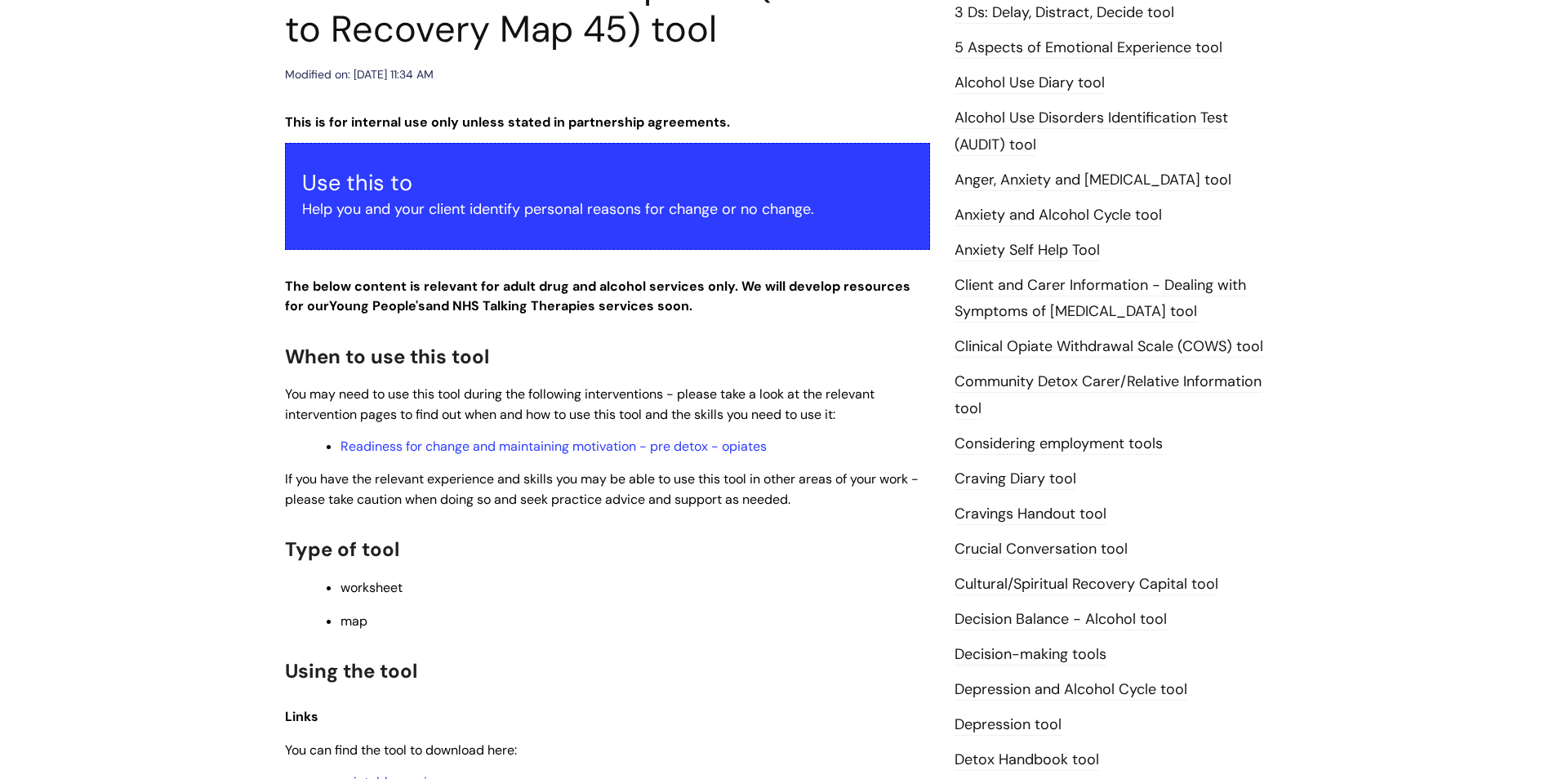
scroll to position [245, 0]
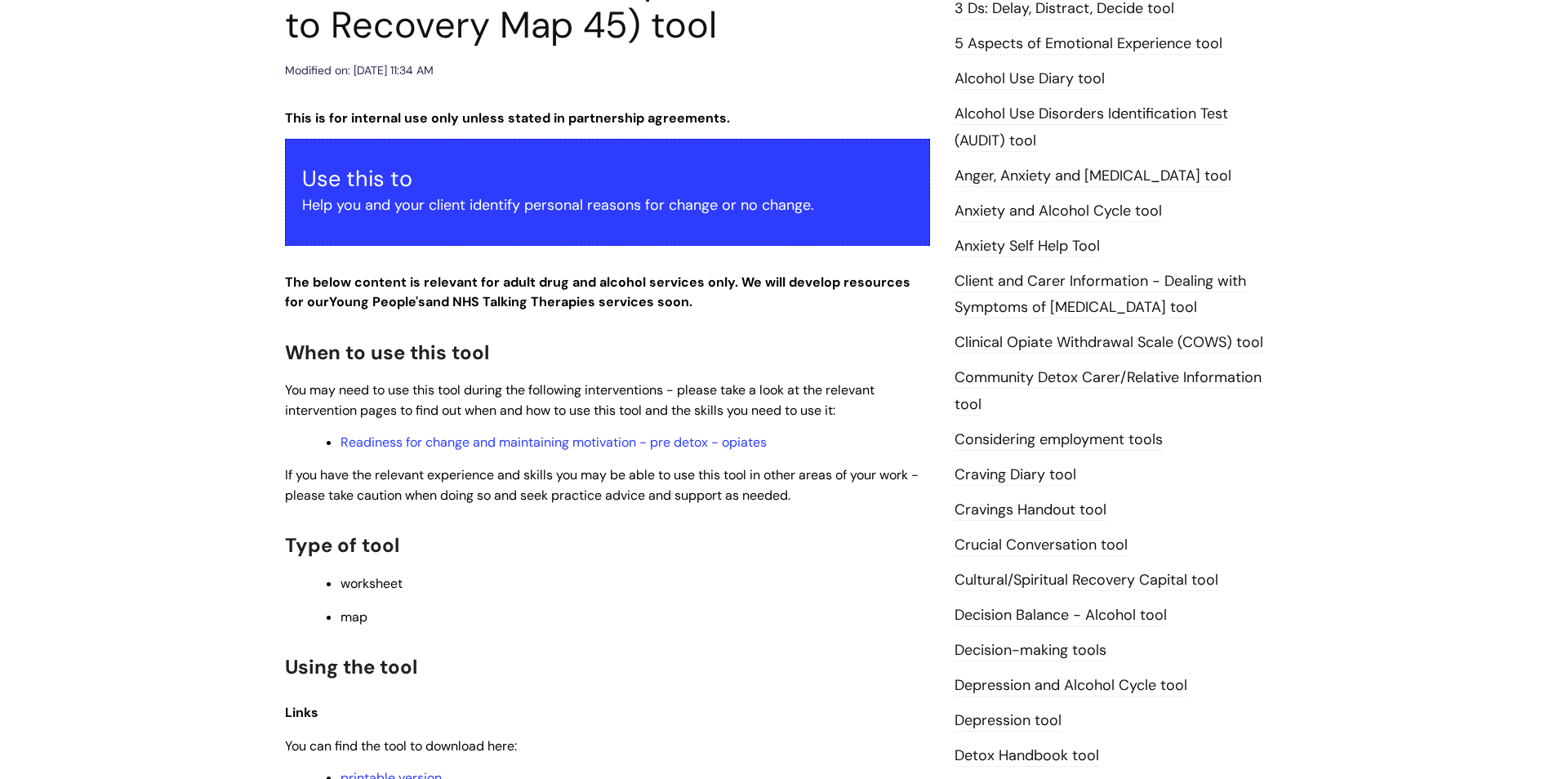
drag, startPoint x: 294, startPoint y: 283, endPoint x: 800, endPoint y: 309, distance: 506.8
click at [800, 309] on p "The below content is relevant for adult drug and alcohol services only. We will…" at bounding box center [607, 292] width 645 height 41
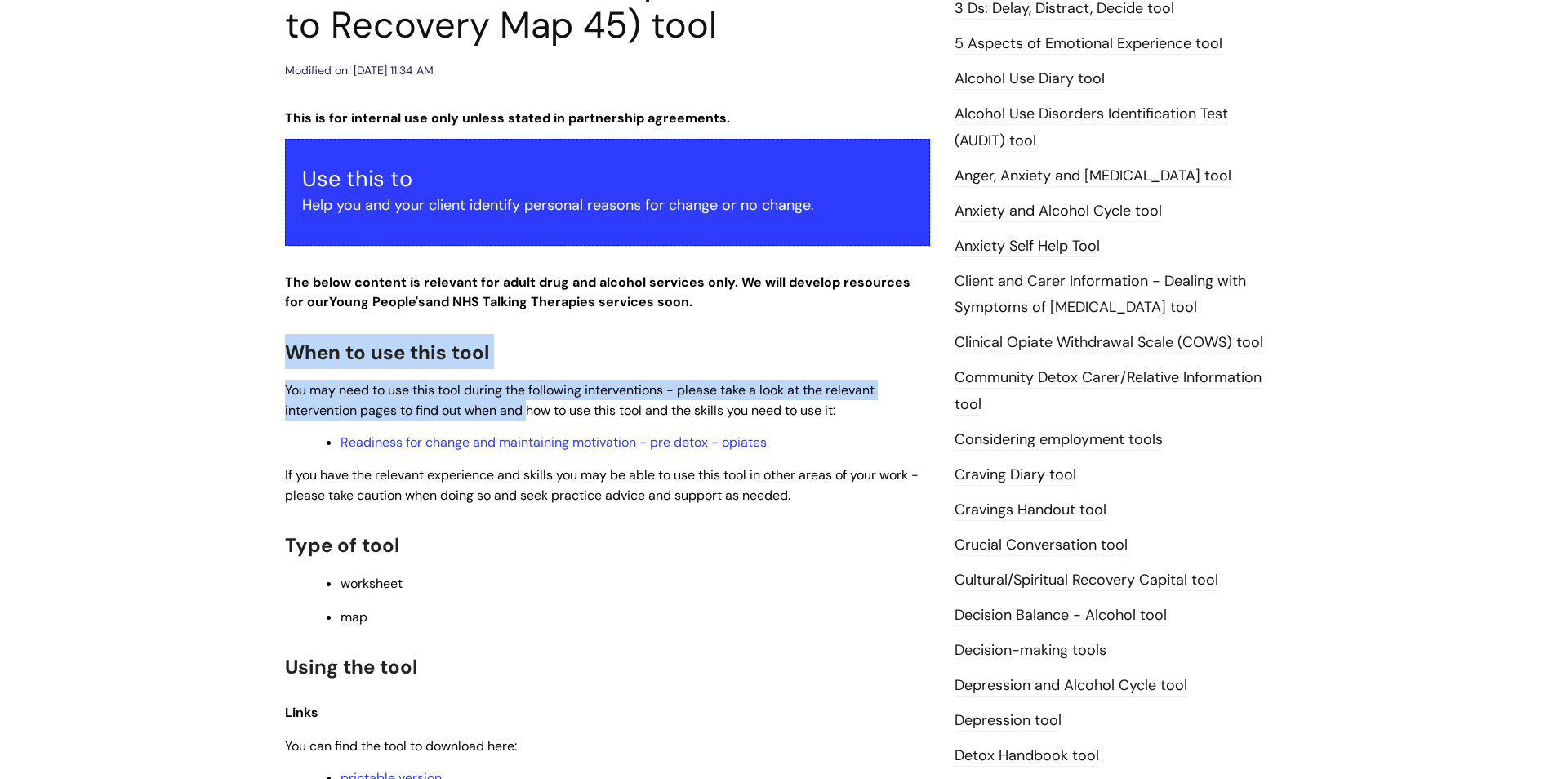
drag, startPoint x: 290, startPoint y: 350, endPoint x: 531, endPoint y: 401, distance: 246.9
click at [531, 401] on div "This is for internal use only unless stated in partnership agreements. Use this…" at bounding box center [607, 546] width 645 height 876
drag, startPoint x: 531, startPoint y: 401, endPoint x: 732, endPoint y: 390, distance: 201.1
click at [732, 390] on span "You may need to use this tool during the following interventions - please take …" at bounding box center [579, 400] width 589 height 38
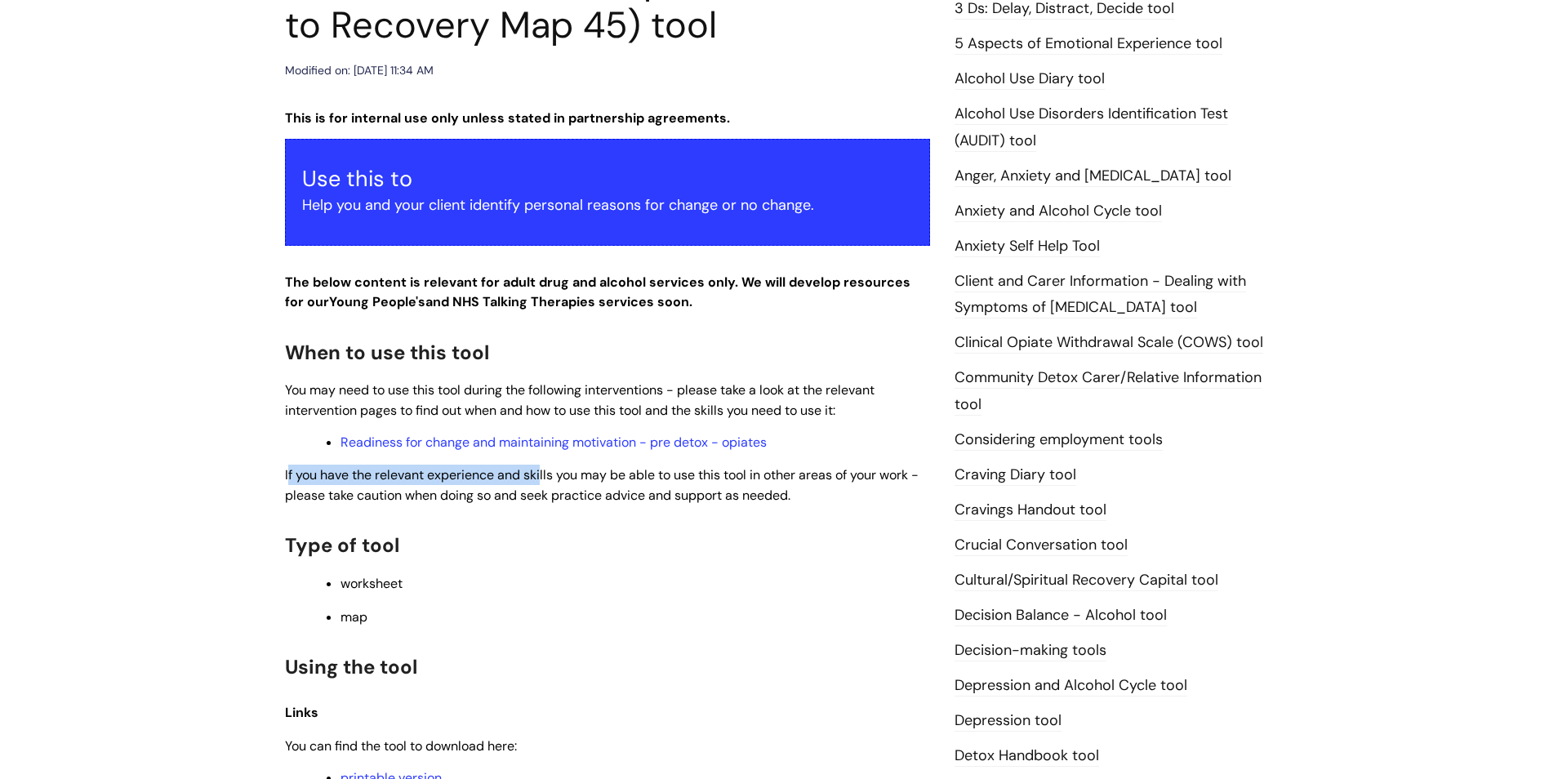
drag, startPoint x: 287, startPoint y: 470, endPoint x: 541, endPoint y: 464, distance: 254.8
click at [541, 464] on p "If you have the relevant experience and skills you may be able to use this tool…" at bounding box center [607, 484] width 645 height 41
drag, startPoint x: 541, startPoint y: 464, endPoint x: 526, endPoint y: 439, distance: 29.0
click at [526, 439] on link "Readiness for change and maintaining motivation - pre detox - opiates" at bounding box center [553, 441] width 426 height 17
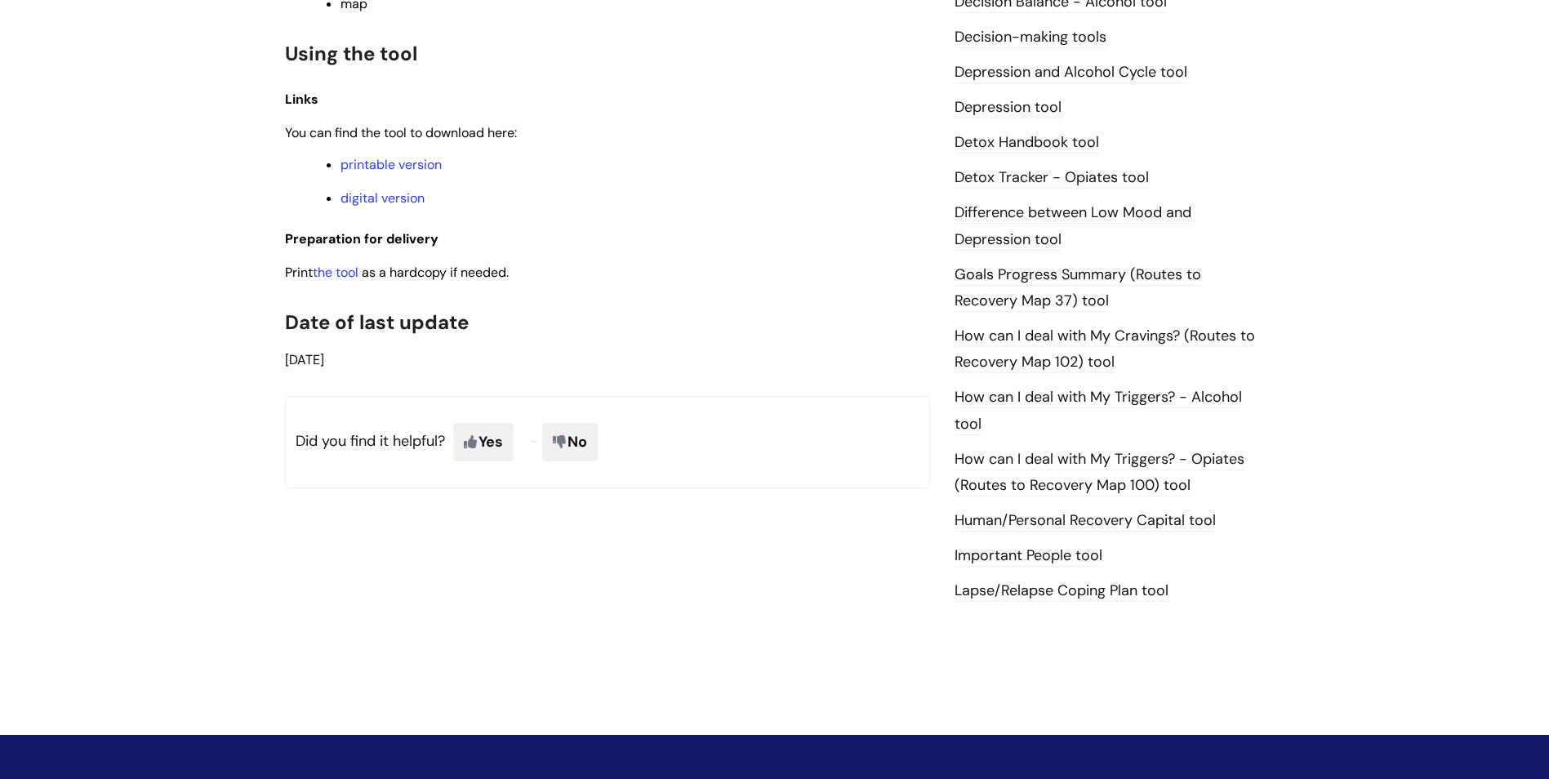
scroll to position [700, 0]
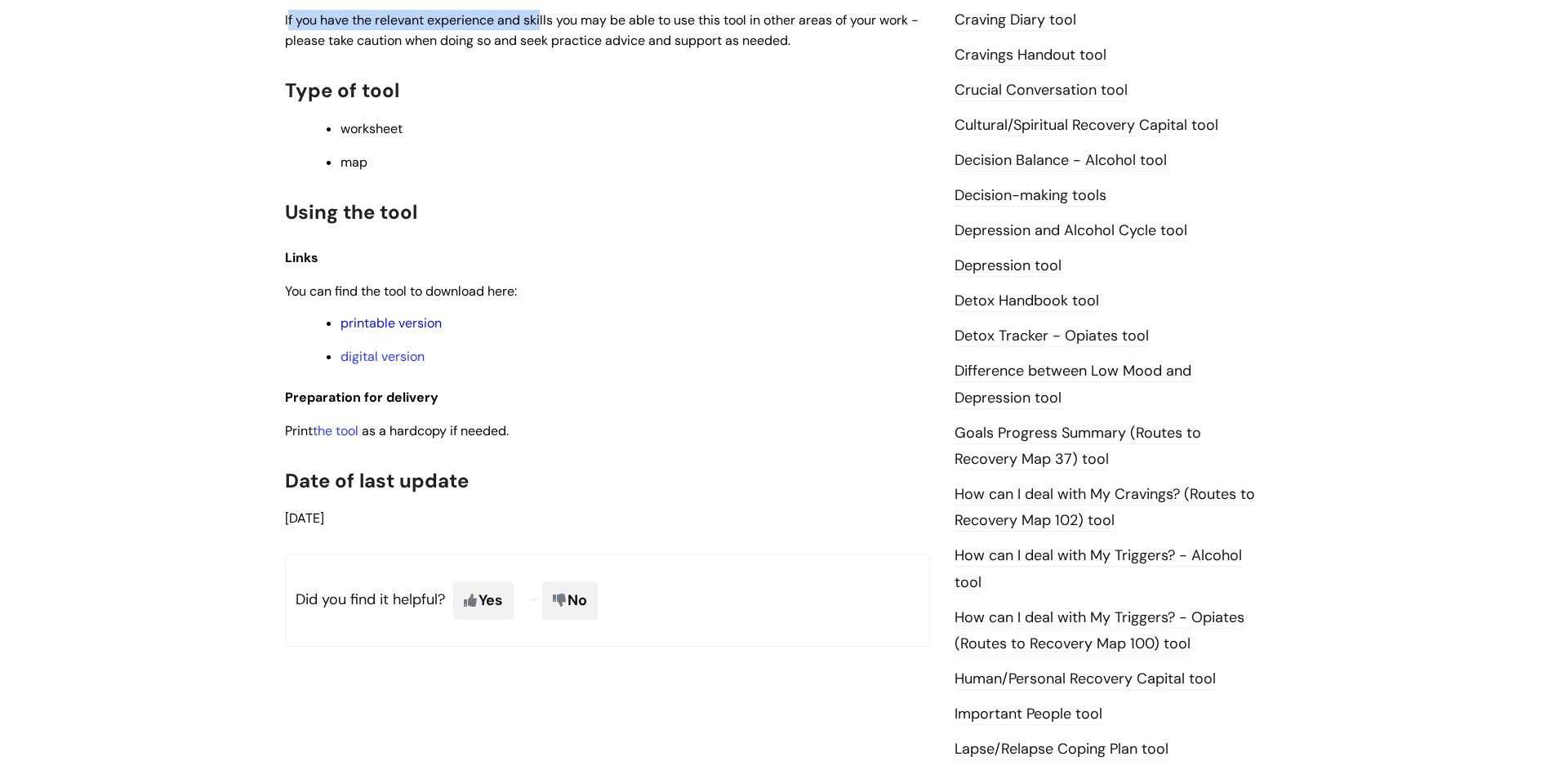
click at [397, 325] on link "printable version" at bounding box center [390, 322] width 101 height 17
click at [362, 325] on link "printable version" at bounding box center [390, 322] width 101 height 17
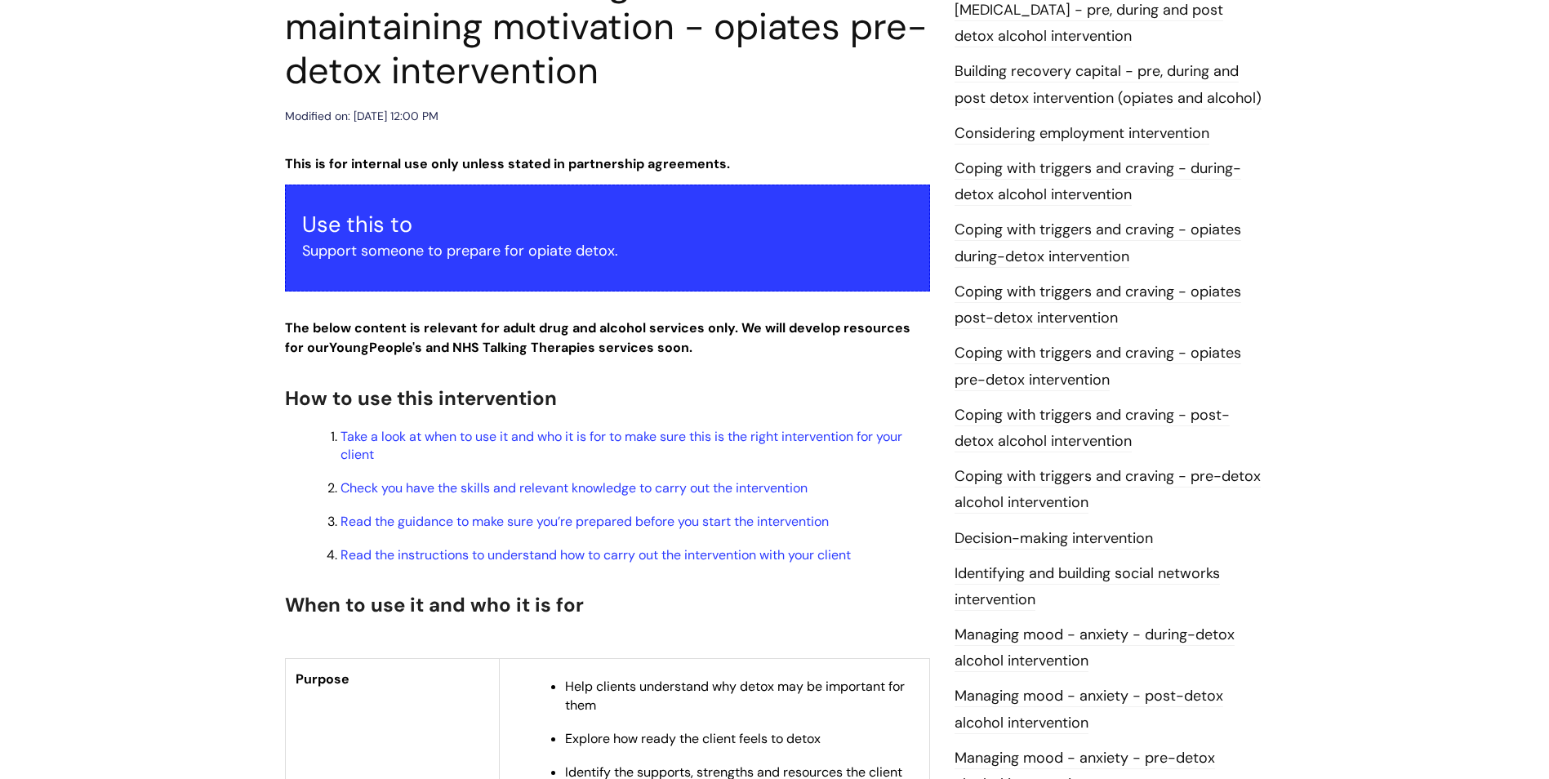
scroll to position [245, 0]
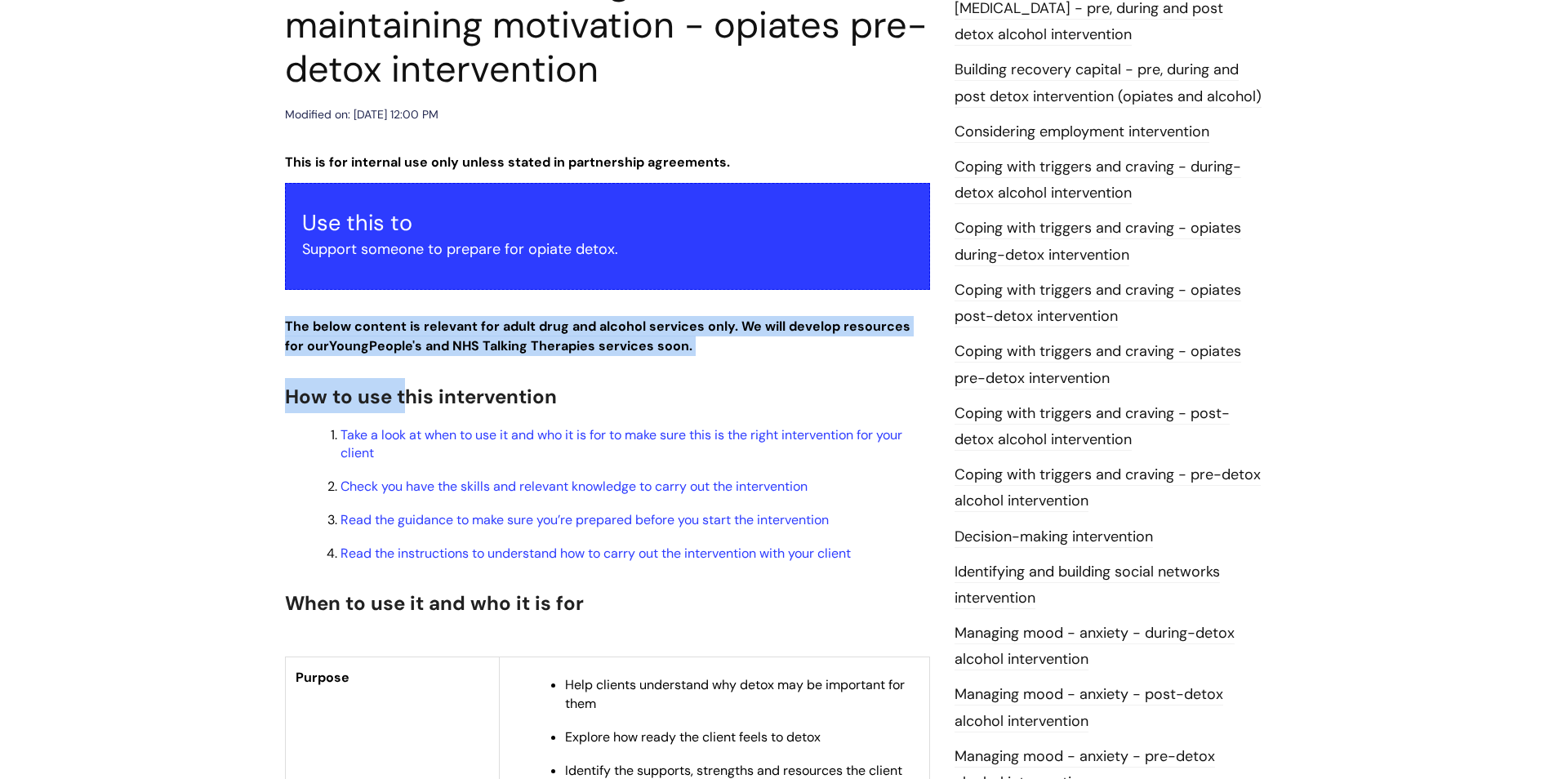
drag, startPoint x: 287, startPoint y: 322, endPoint x: 409, endPoint y: 358, distance: 126.8
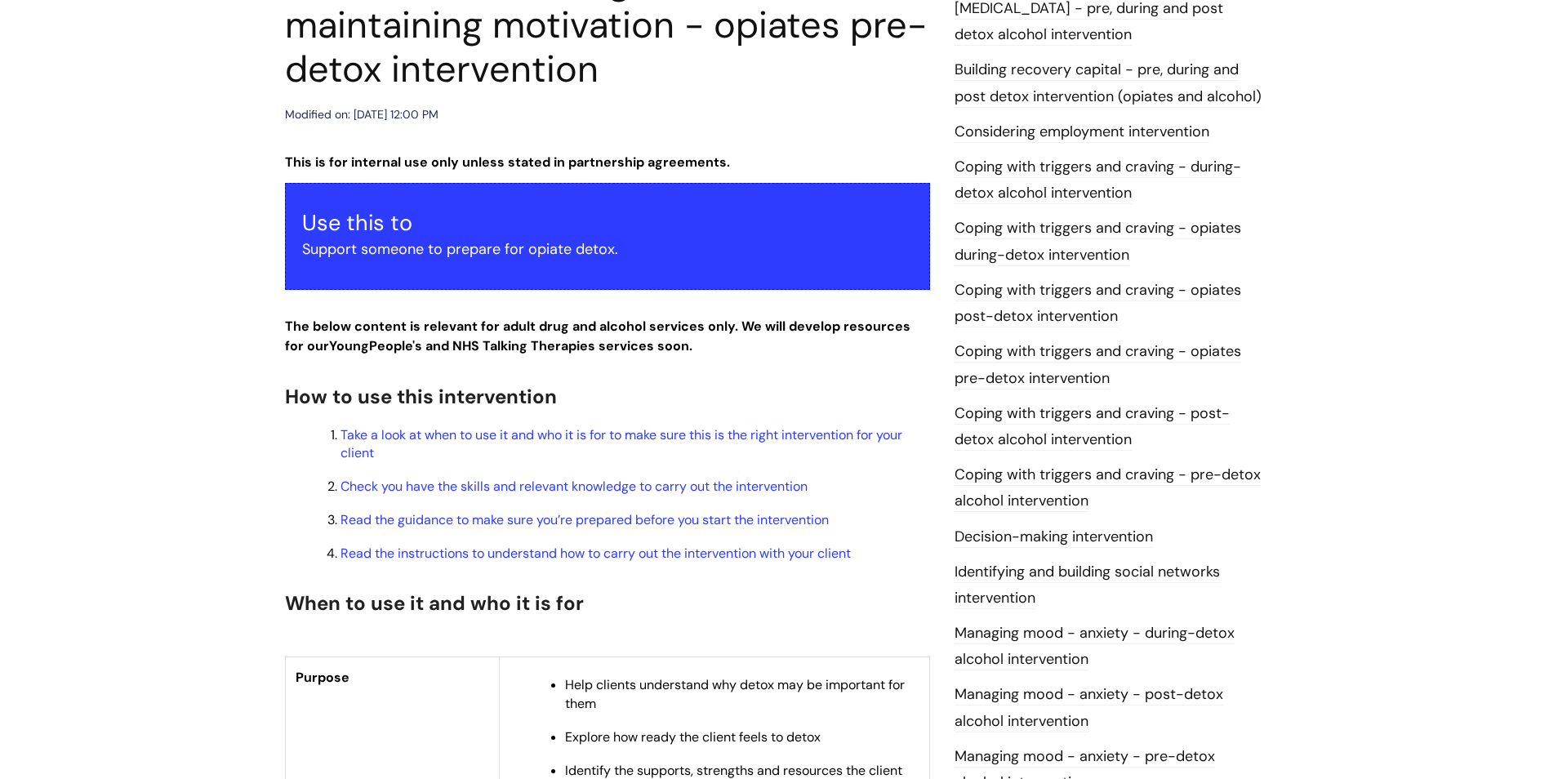
drag, startPoint x: 409, startPoint y: 358, endPoint x: 479, endPoint y: 395, distance: 79.6
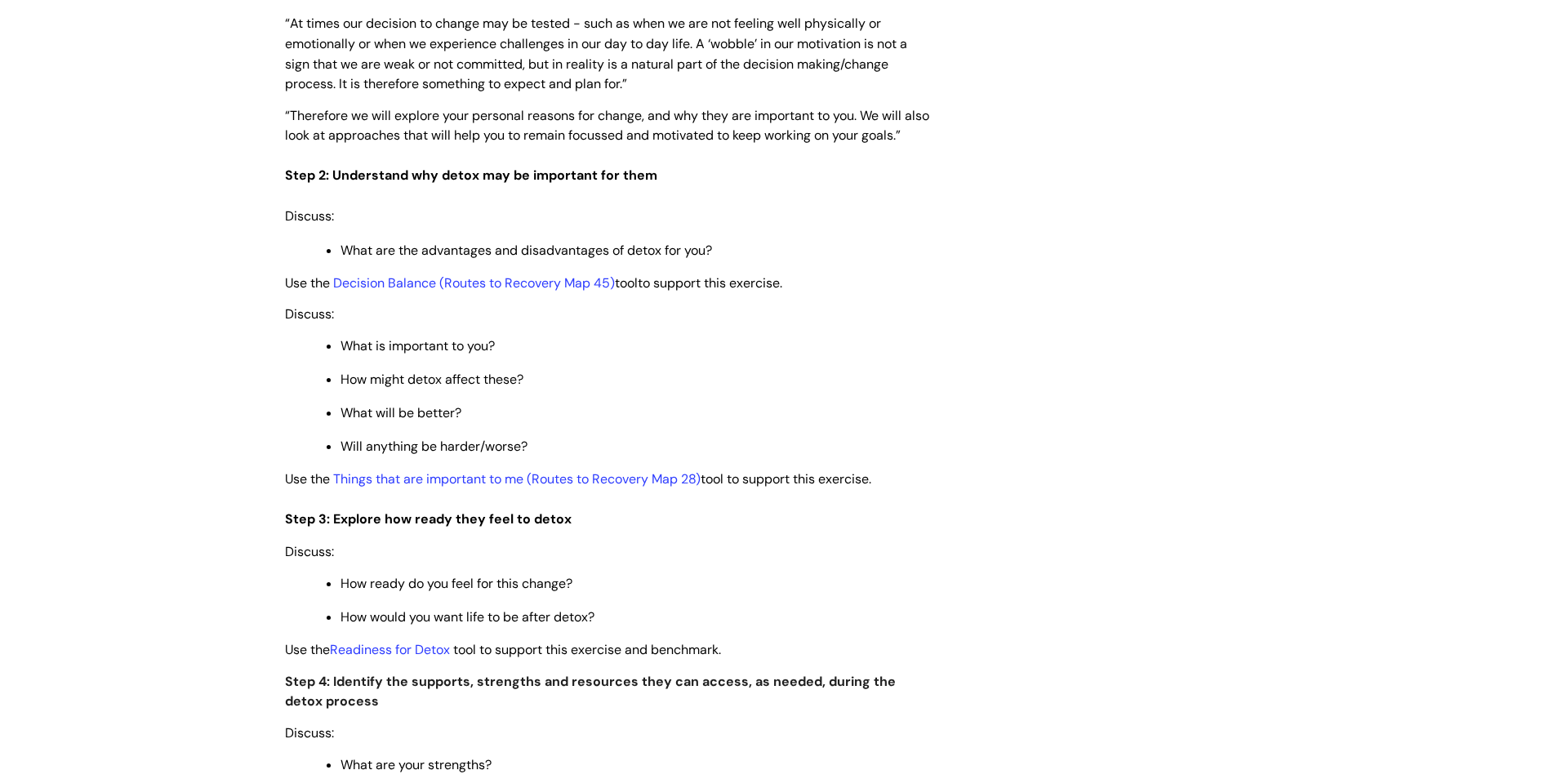
scroll to position [2612, 0]
